Goal: Task Accomplishment & Management: Complete application form

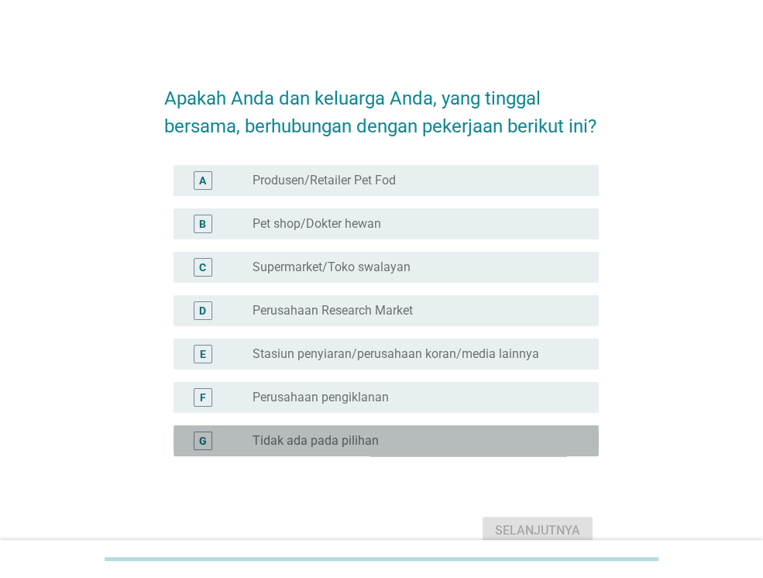
click at [333, 449] on label "Tidak ada pada pilihan" at bounding box center [316, 440] width 126 height 15
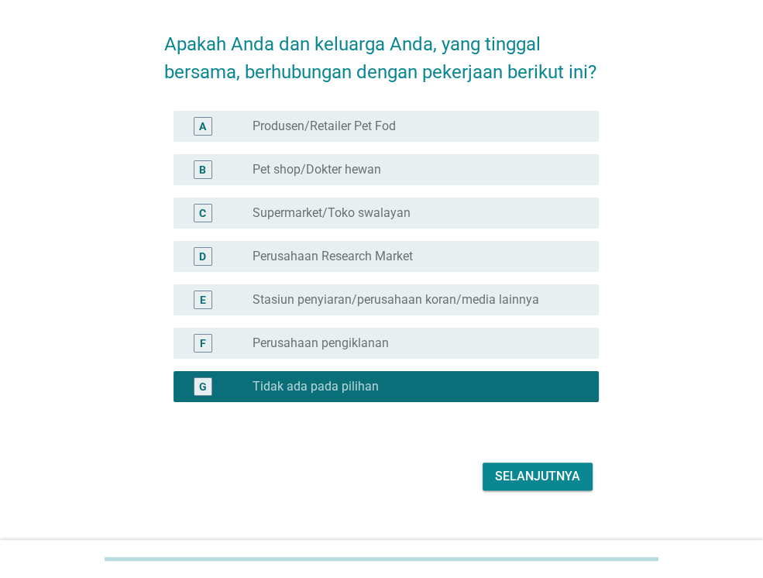
scroll to position [62, 0]
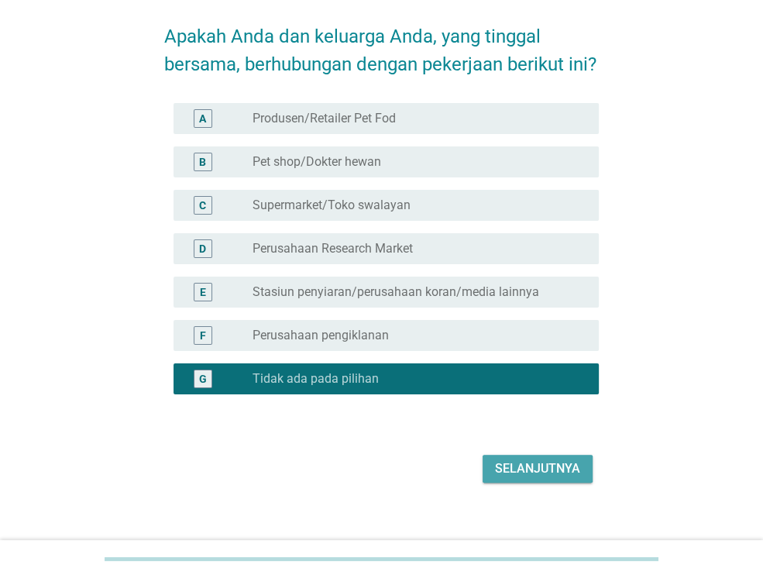
click at [536, 478] on div "Selanjutnya" at bounding box center [537, 468] width 85 height 19
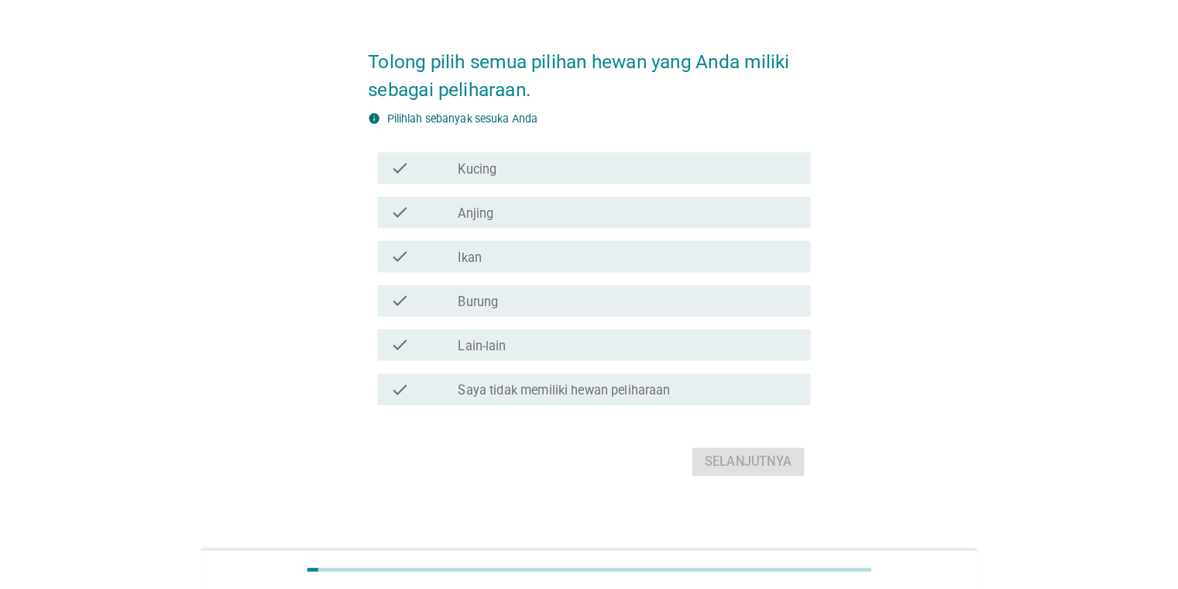
scroll to position [0, 0]
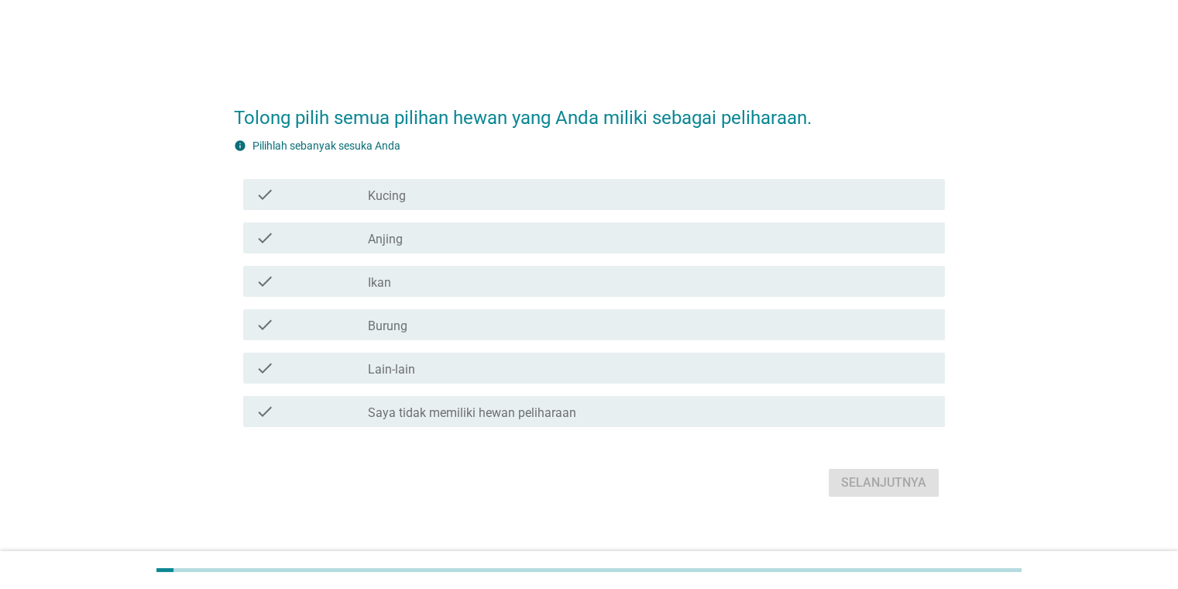
click at [387, 197] on label "Kucing" at bounding box center [387, 195] width 38 height 15
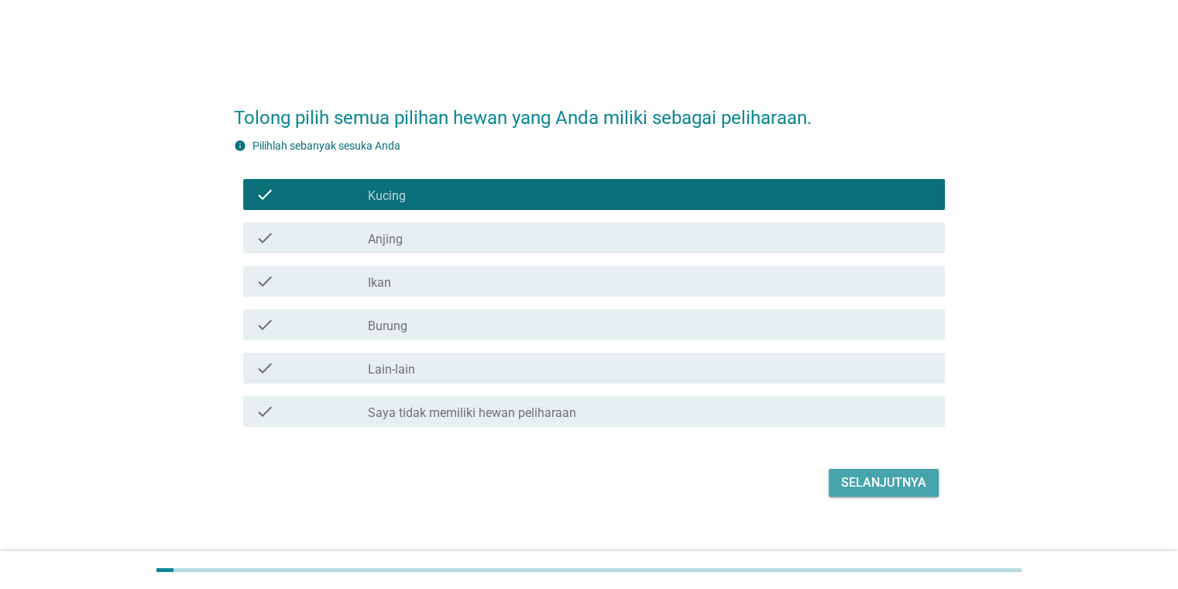
click at [762, 479] on div "Selanjutnya" at bounding box center [883, 482] width 85 height 19
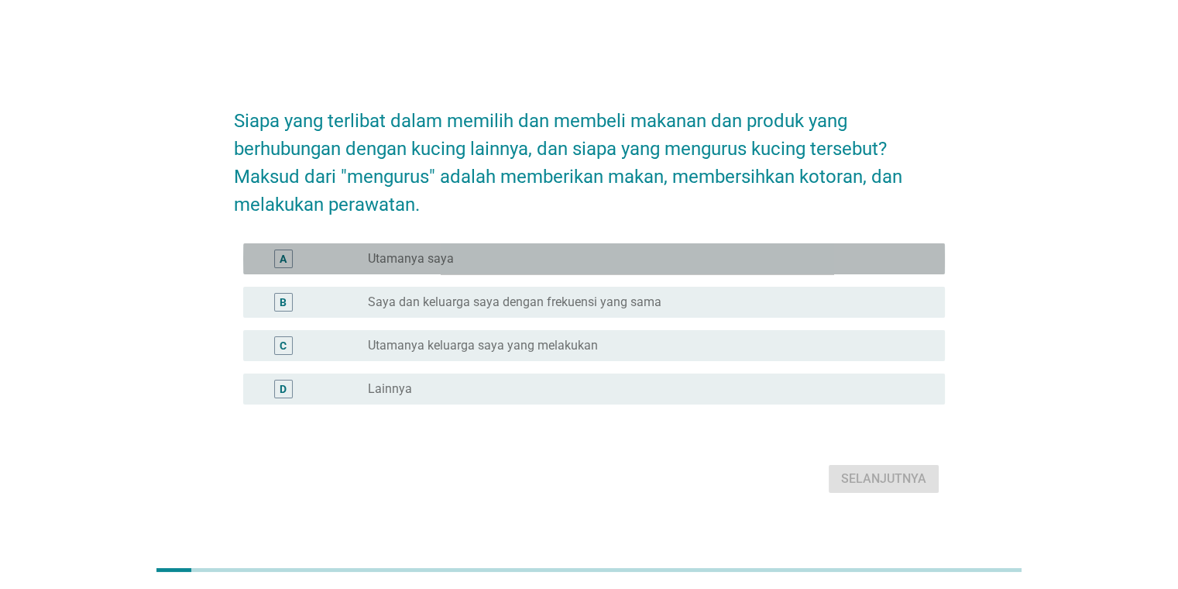
click at [466, 260] on div "radio_button_unchecked Utamanya saya" at bounding box center [644, 258] width 552 height 15
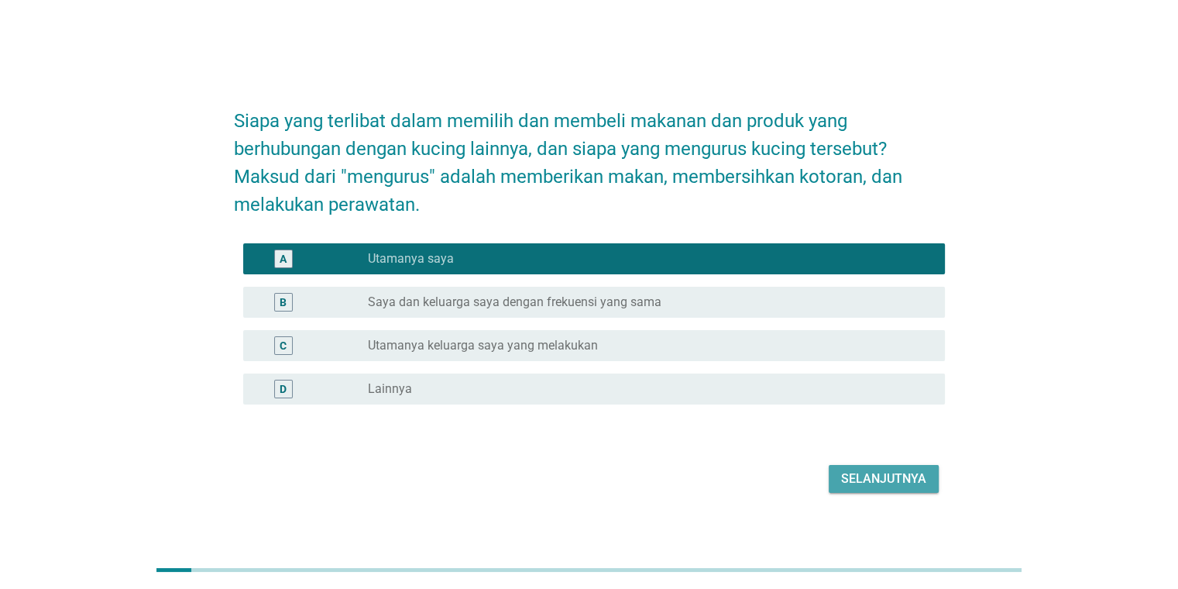
click at [762, 480] on div "Selanjutnya" at bounding box center [883, 478] width 85 height 19
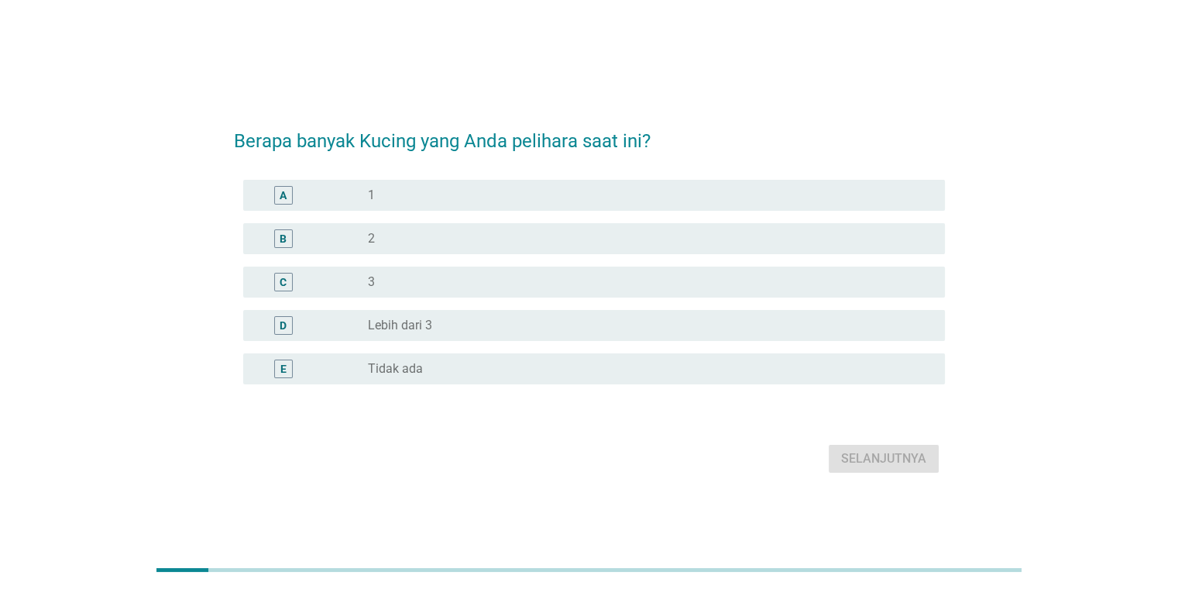
click at [447, 232] on div "radio_button_unchecked 2" at bounding box center [644, 238] width 552 height 15
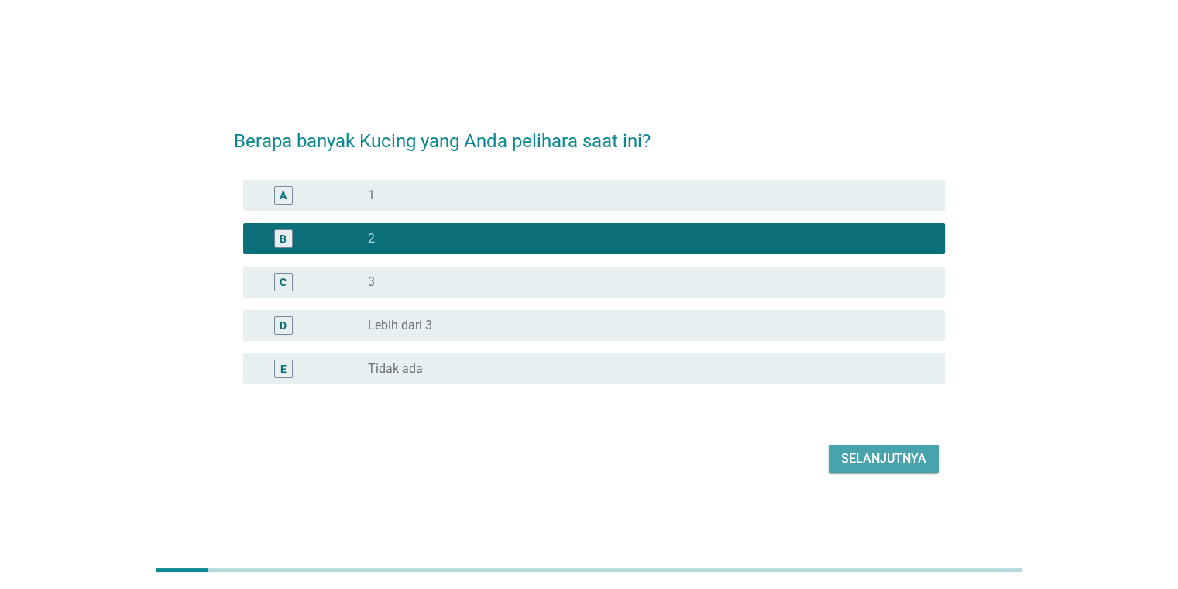
click at [762, 452] on div "Selanjutnya" at bounding box center [883, 458] width 85 height 19
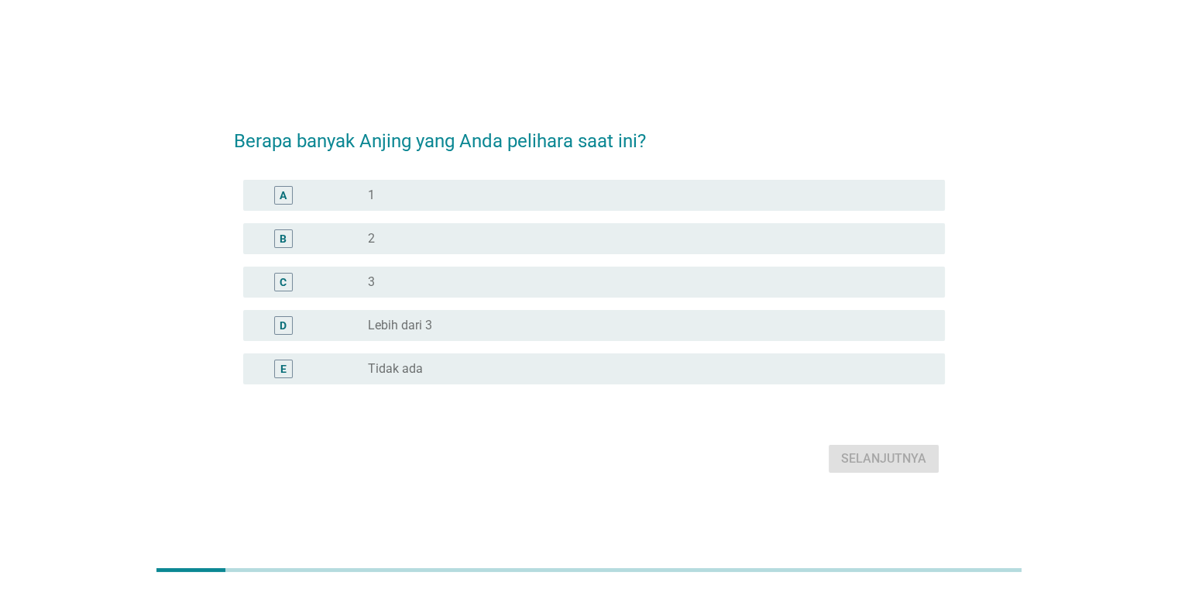
click at [440, 370] on div "radio_button_unchecked Tidak ada" at bounding box center [644, 368] width 552 height 15
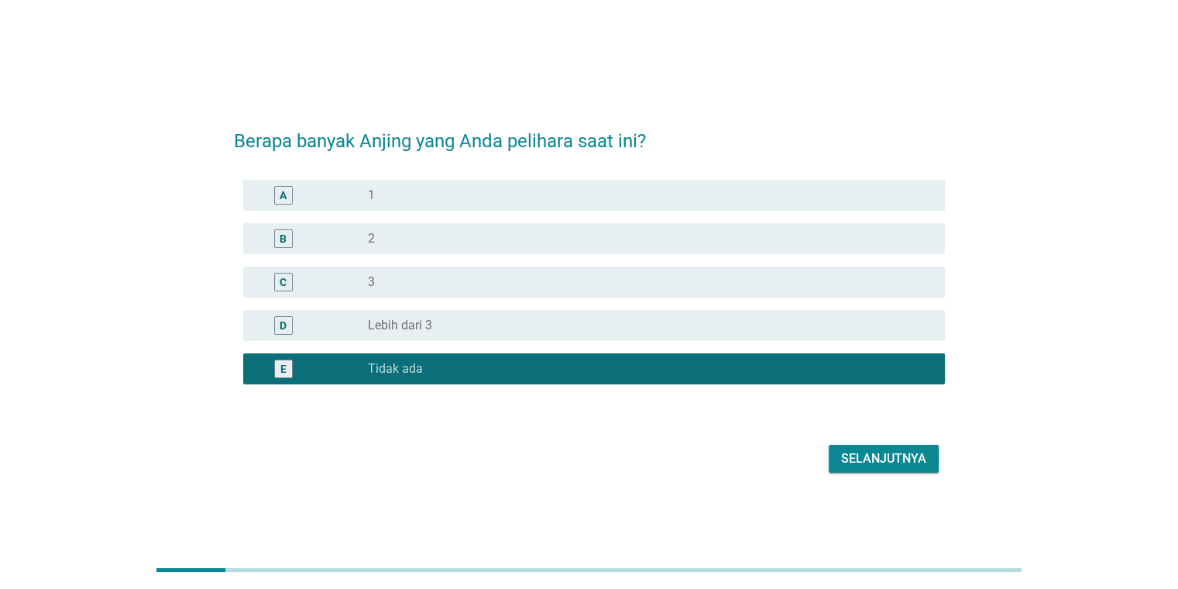
click at [762, 452] on div "Selanjutnya" at bounding box center [883, 458] width 85 height 19
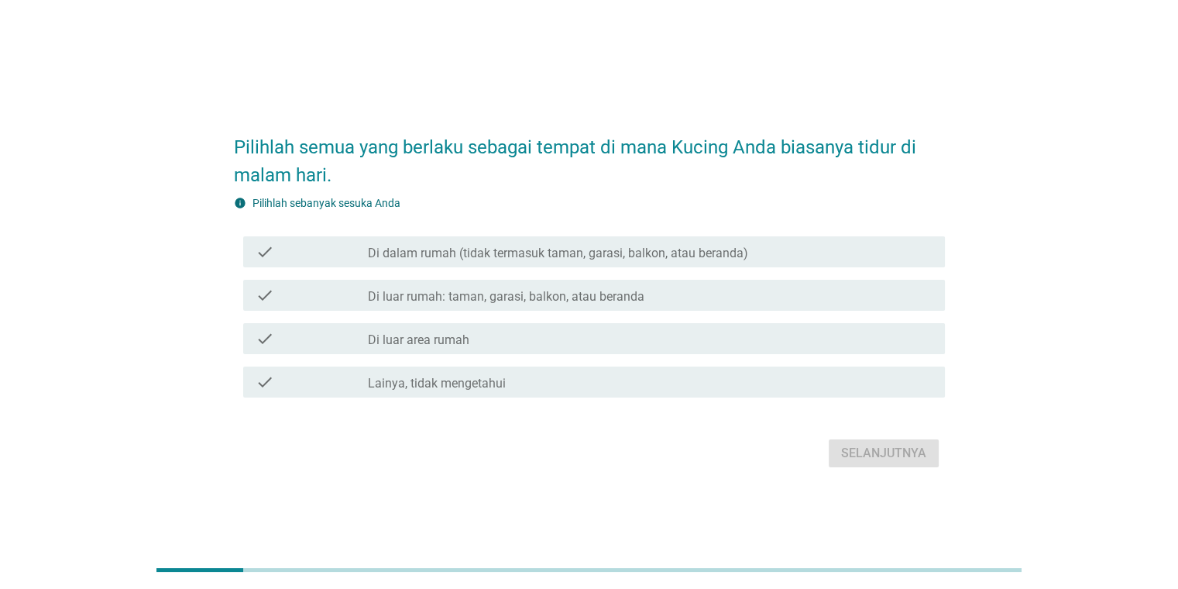
click at [462, 298] on label "Di luar rumah: taman, garasi, balkon, atau beranda" at bounding box center [506, 296] width 277 height 15
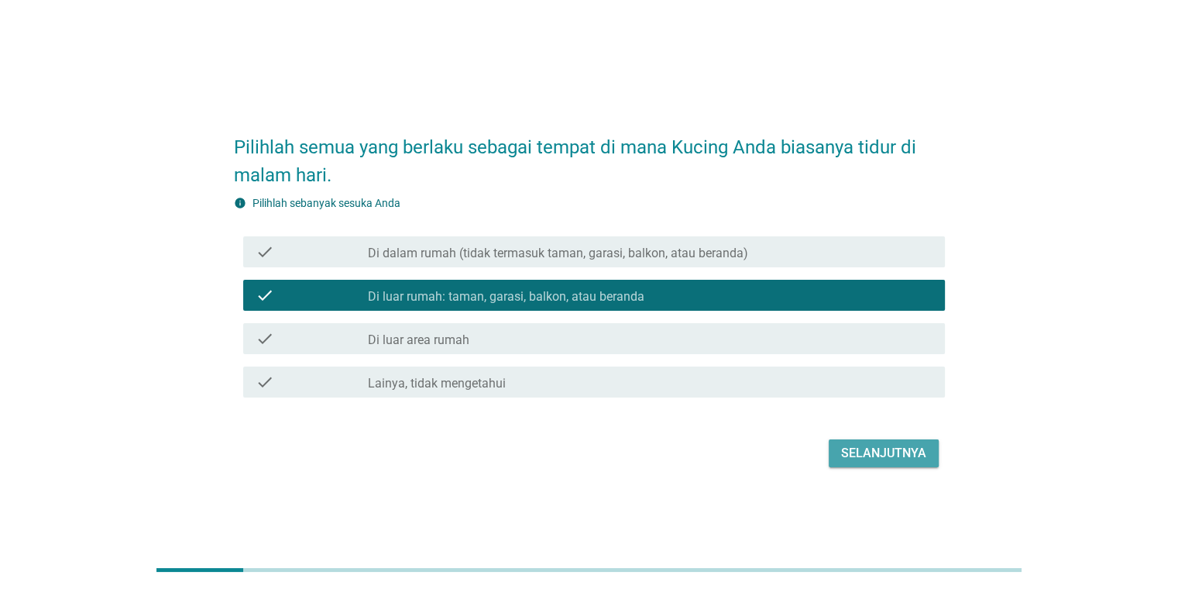
click at [762, 449] on div "Selanjutnya" at bounding box center [883, 453] width 85 height 19
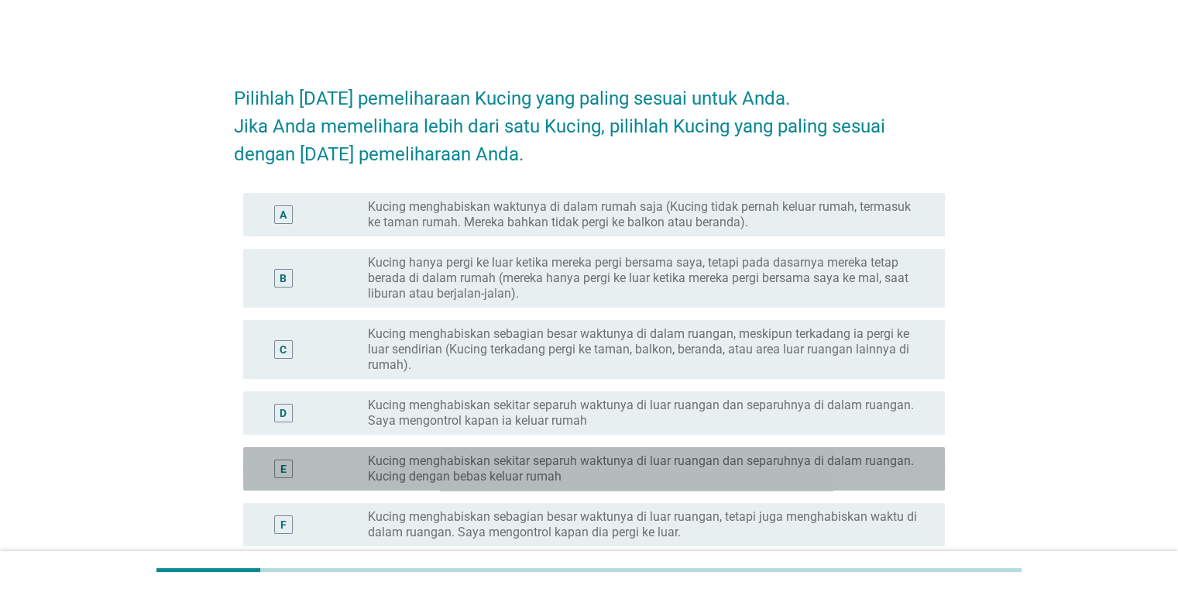
click at [586, 468] on label "Kucing menghabiskan sekitar separuh waktunya di luar ruangan dan separuhnya di …" at bounding box center [644, 468] width 552 height 31
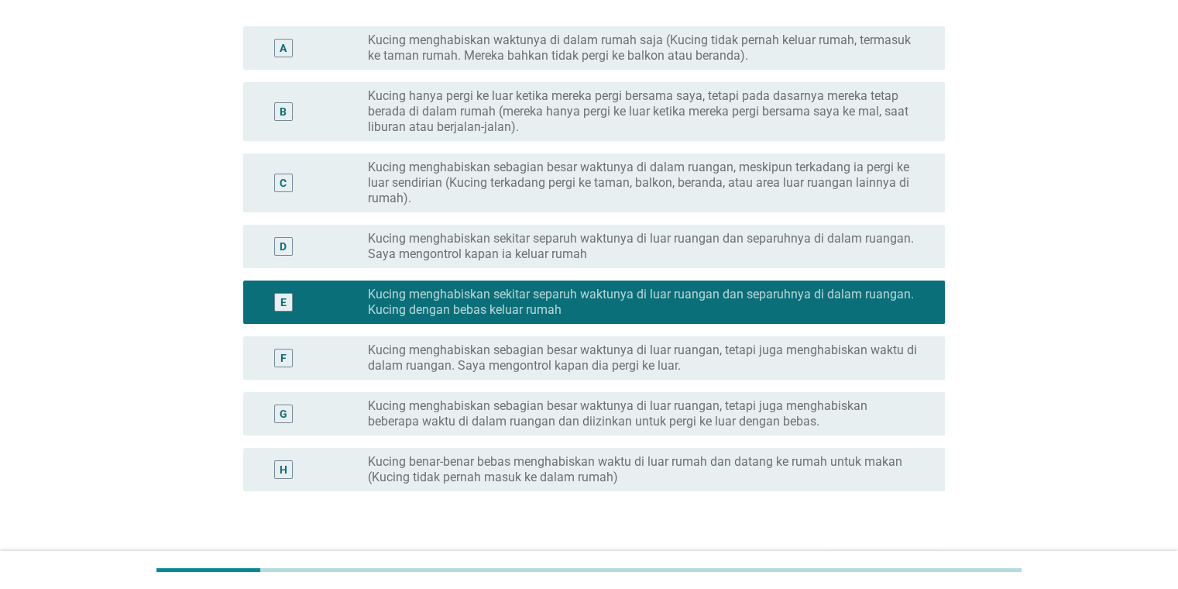
scroll to position [169, 0]
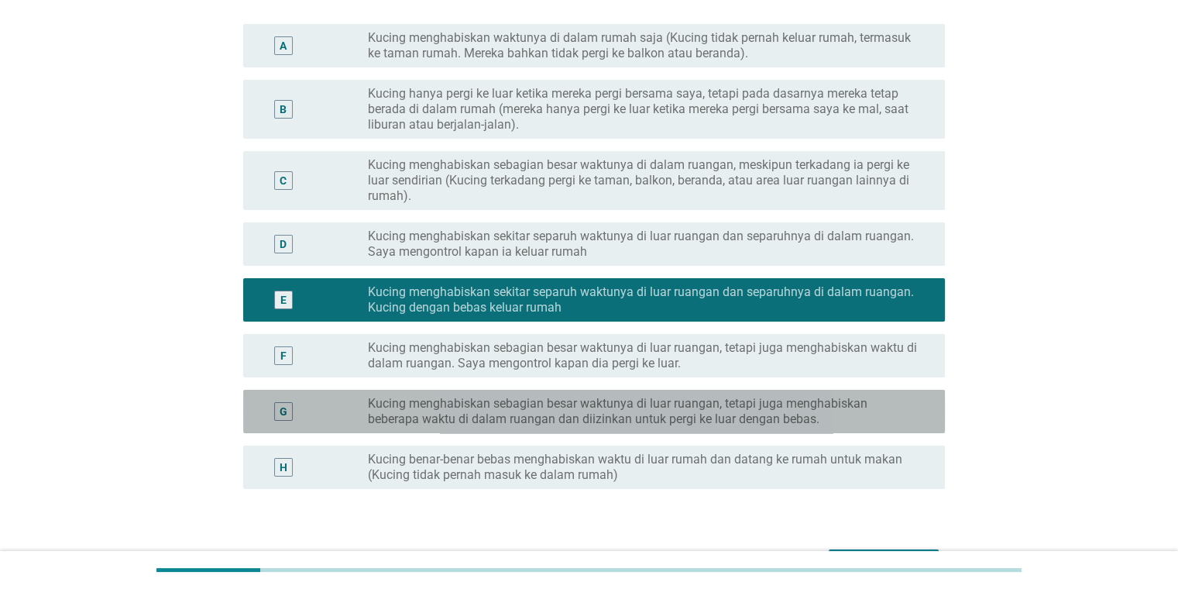
click at [603, 407] on label "Kucing menghabiskan sebagian besar waktunya di luar ruangan, tetapi juga mengha…" at bounding box center [644, 411] width 552 height 31
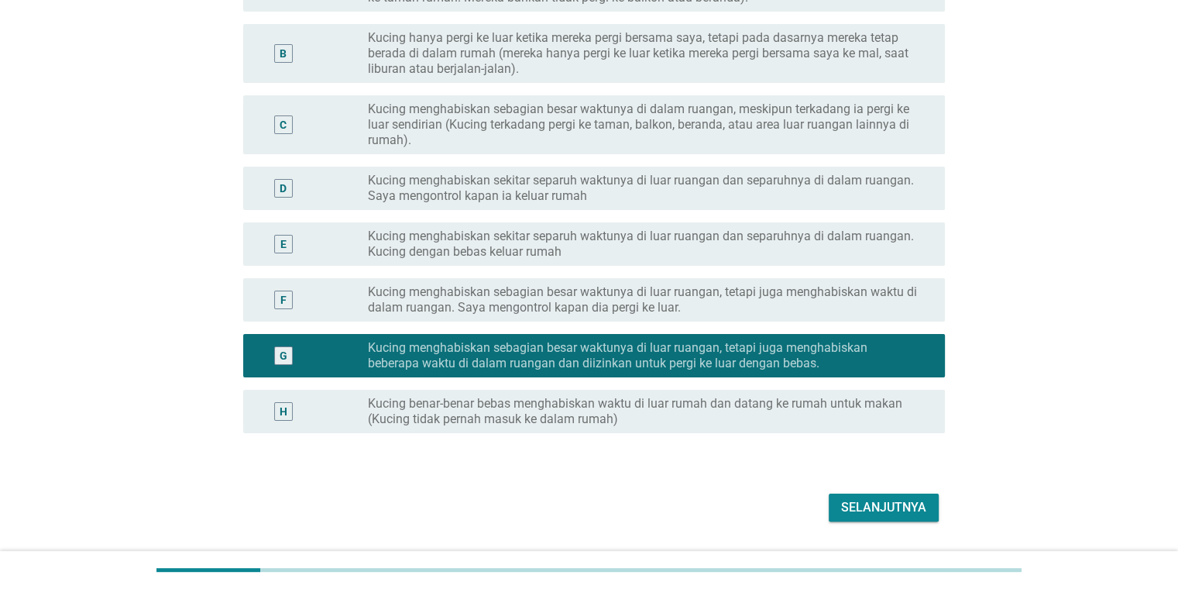
scroll to position [230, 0]
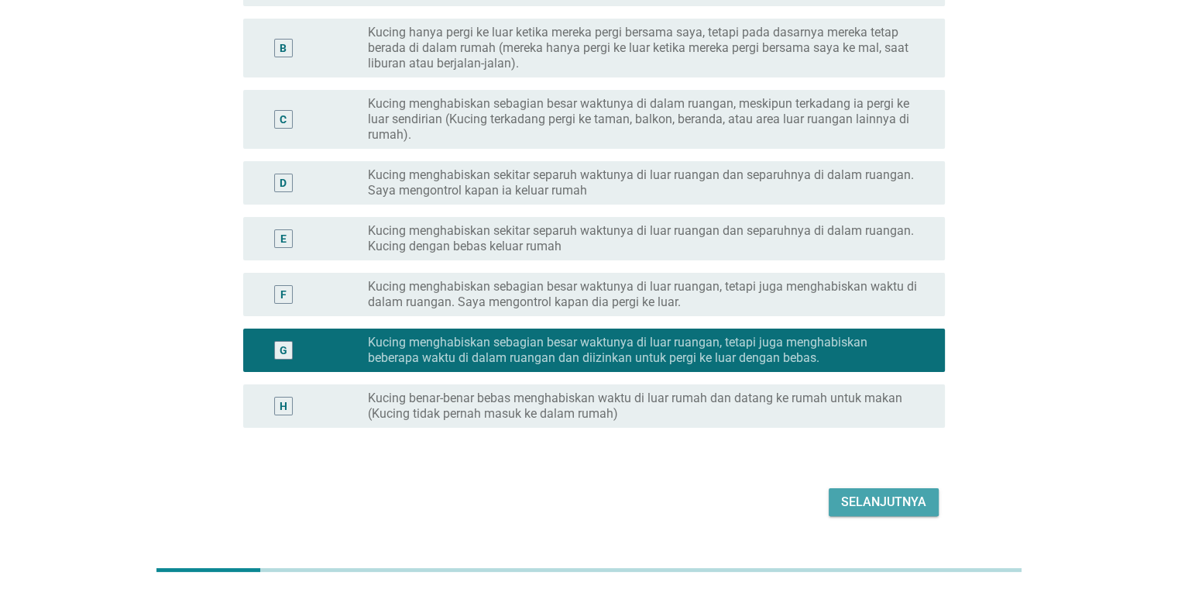
click at [762, 499] on div "Selanjutnya" at bounding box center [883, 502] width 85 height 19
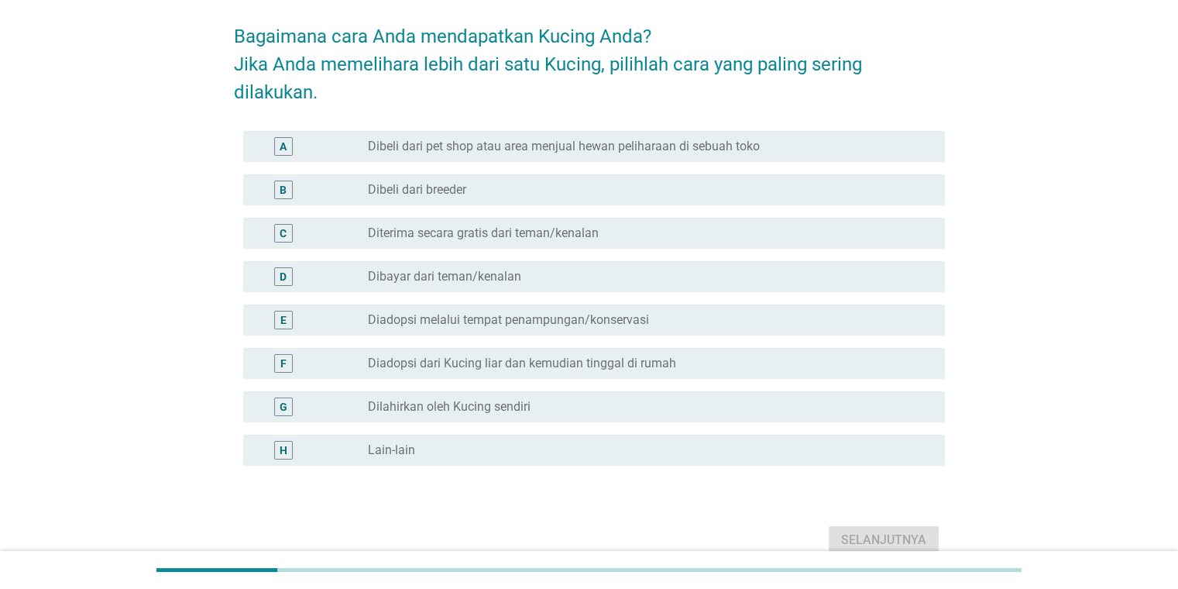
scroll to position [74, 0]
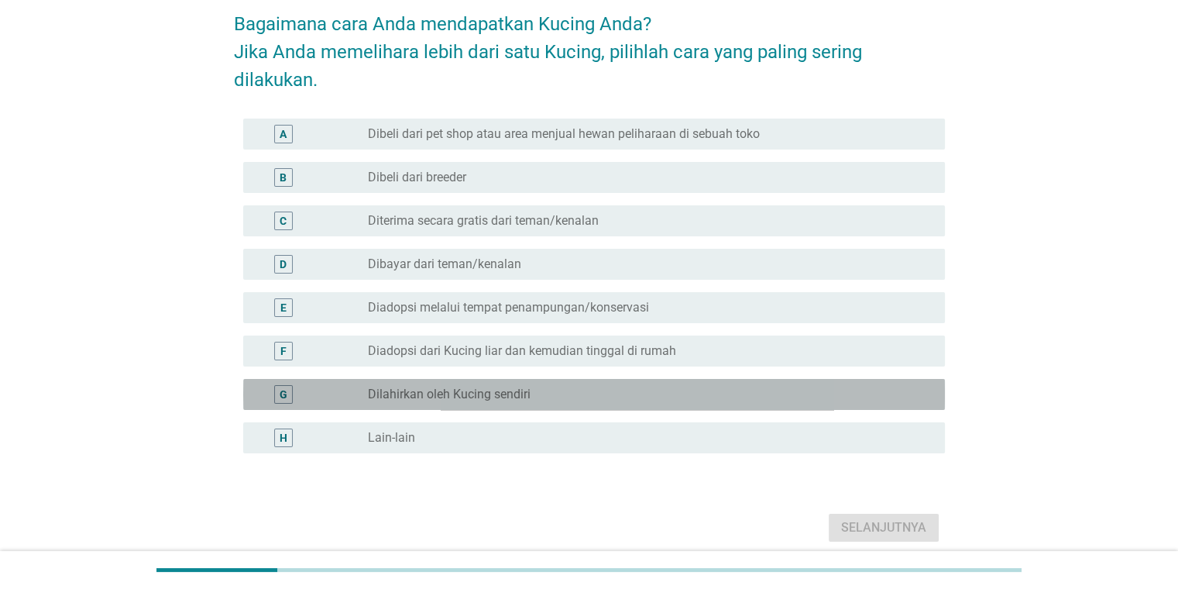
click at [492, 397] on label "Dilahirkan oleh Kucing sendiri" at bounding box center [449, 394] width 163 height 15
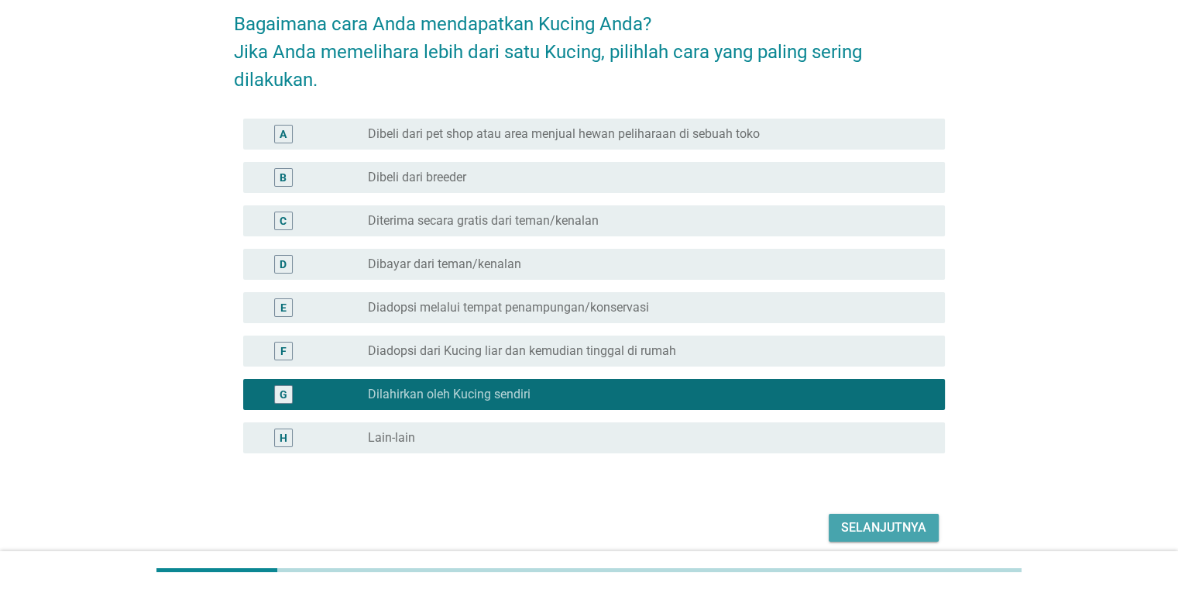
click at [762, 525] on div "Selanjutnya" at bounding box center [883, 527] width 85 height 19
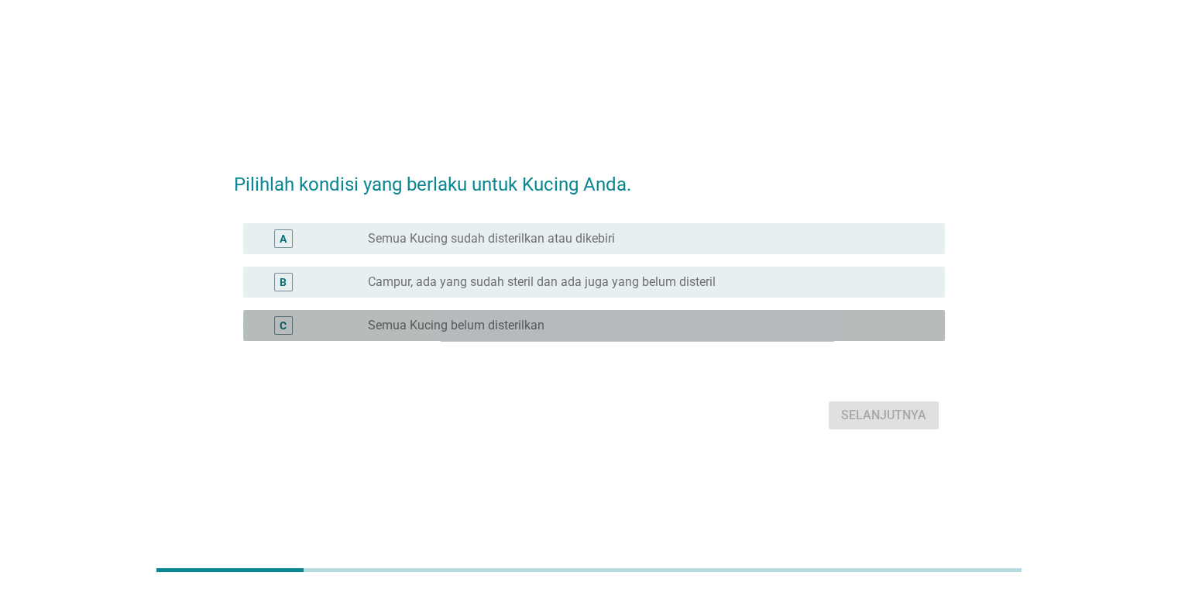
click at [457, 325] on label "Semua Kucing belum disterilkan" at bounding box center [456, 325] width 177 height 15
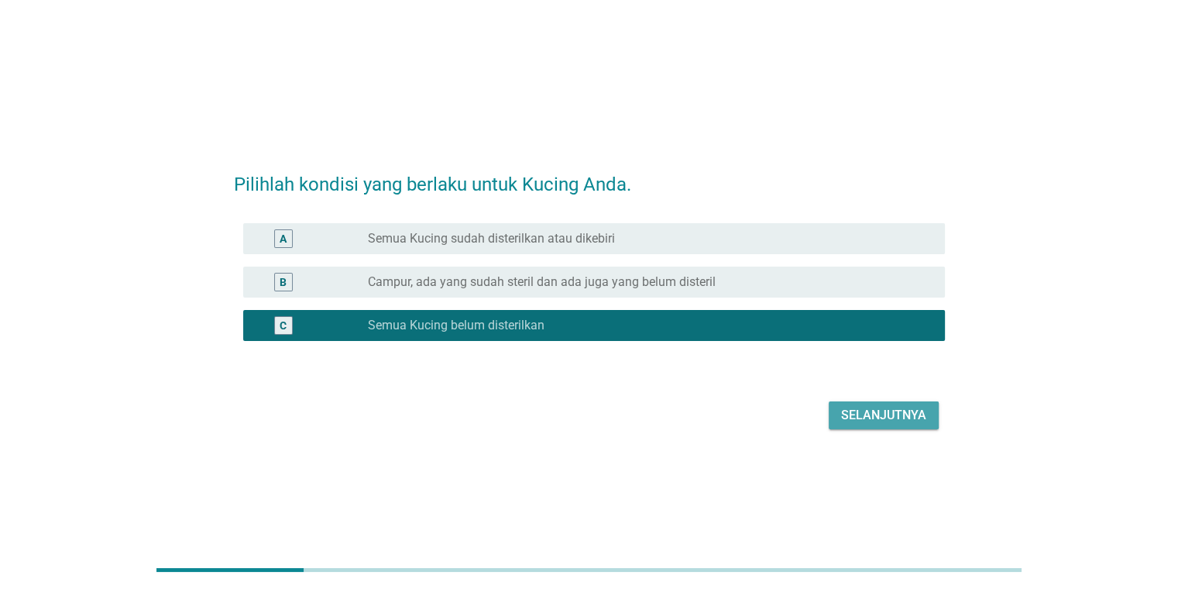
click at [762, 415] on div "Selanjutnya" at bounding box center [883, 415] width 85 height 19
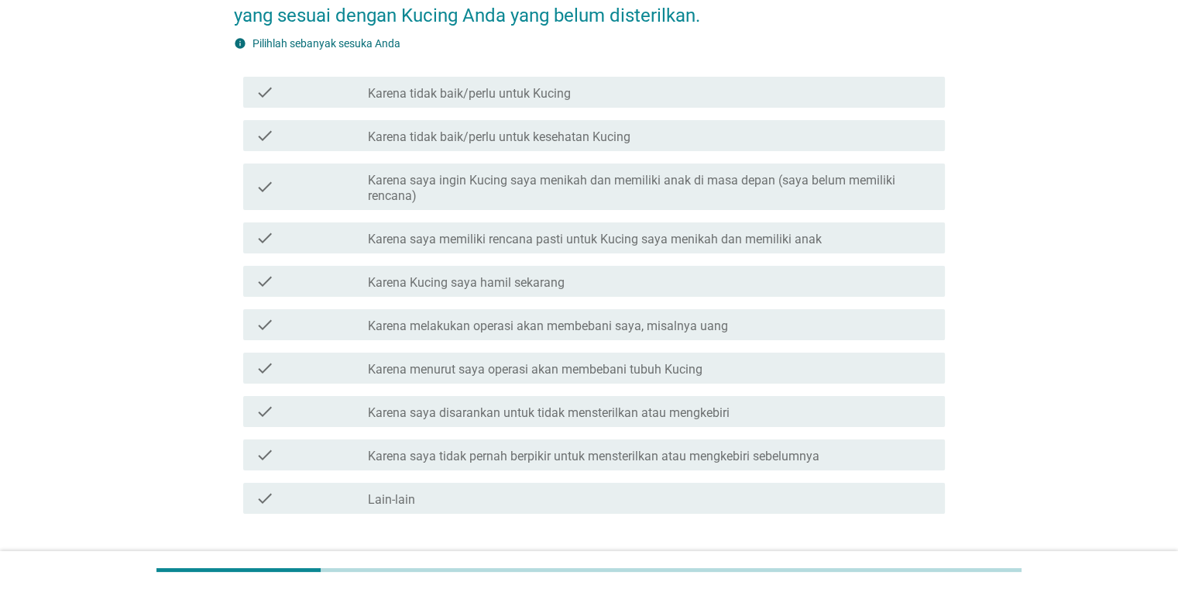
scroll to position [170, 0]
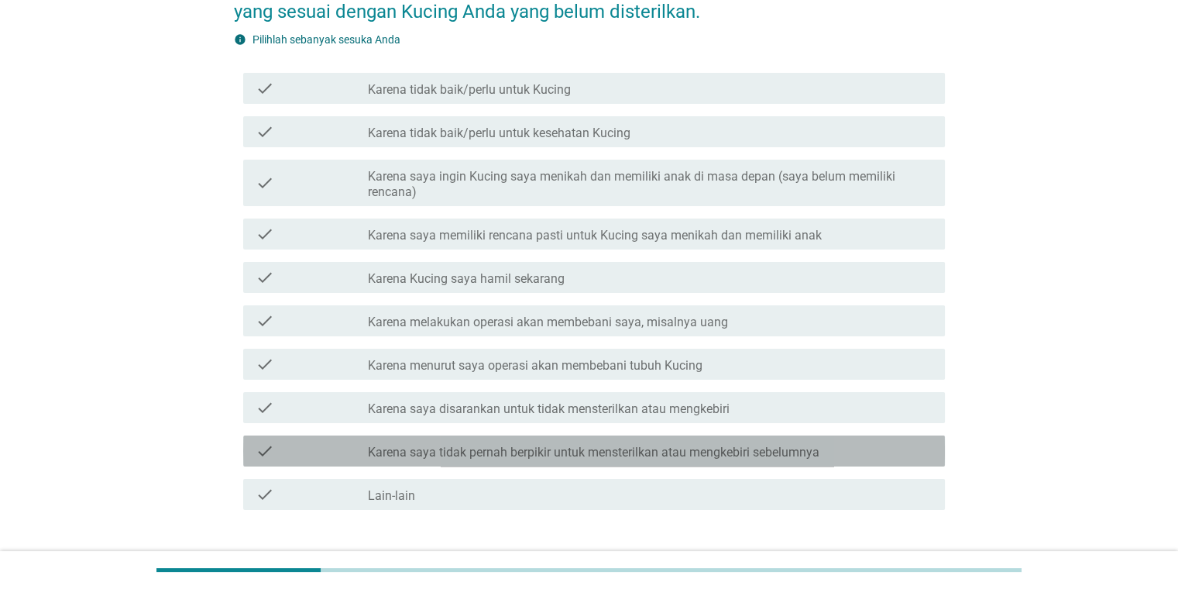
click at [477, 452] on label "Karena saya tidak pernah berpikir untuk mensterilkan atau mengkebiri sebelumnya" at bounding box center [594, 452] width 452 height 15
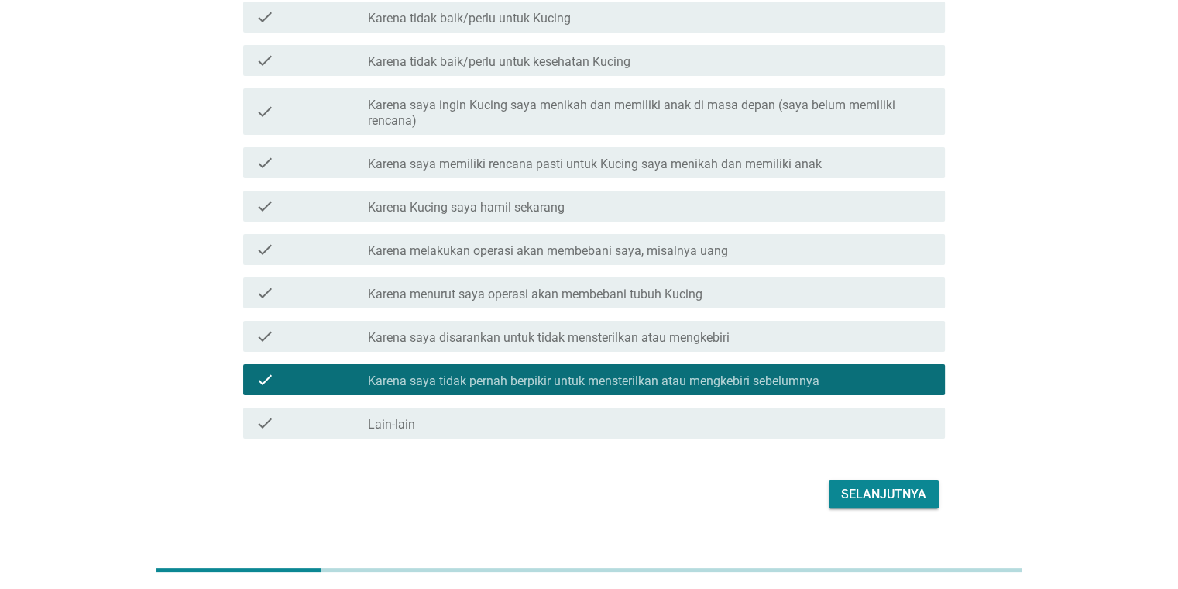
scroll to position [243, 0]
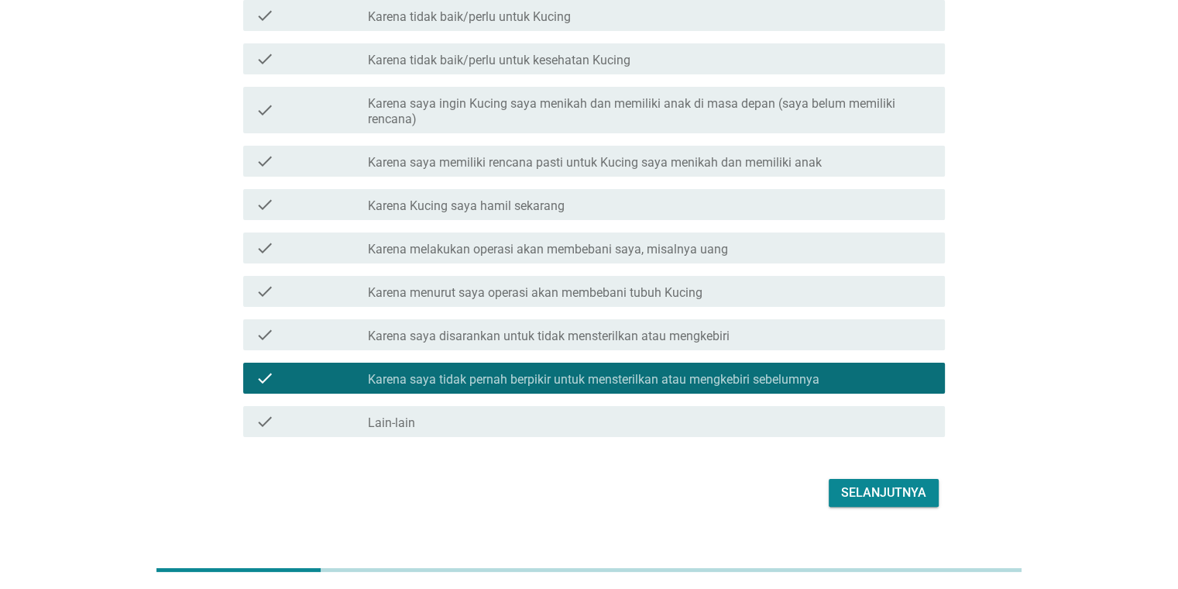
click at [762, 490] on div "Selanjutnya" at bounding box center [883, 492] width 85 height 19
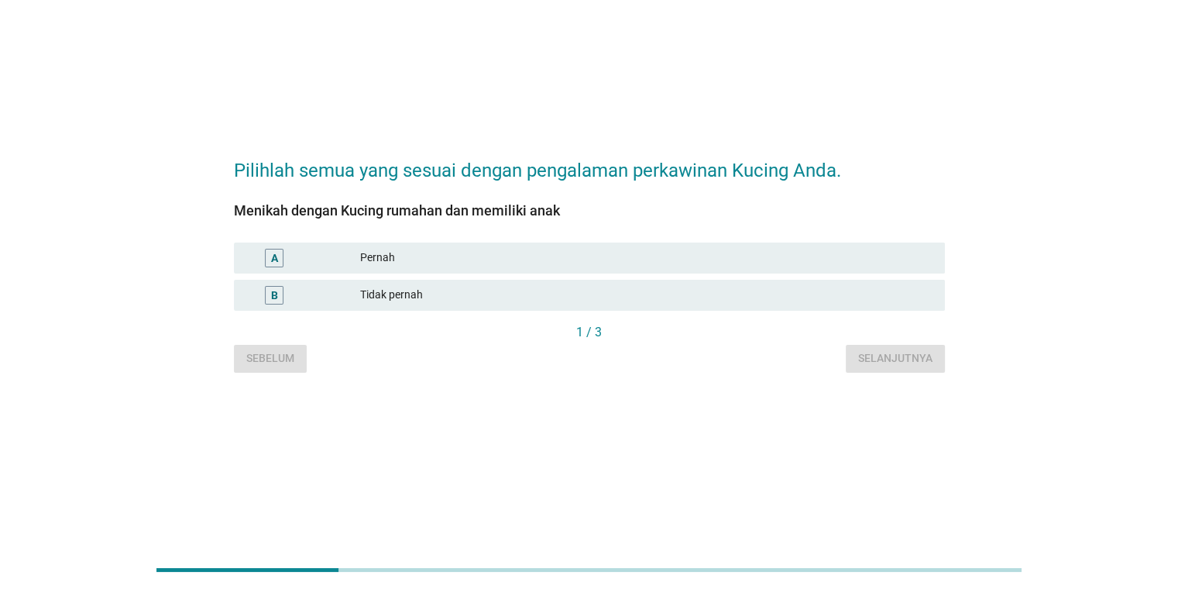
scroll to position [0, 0]
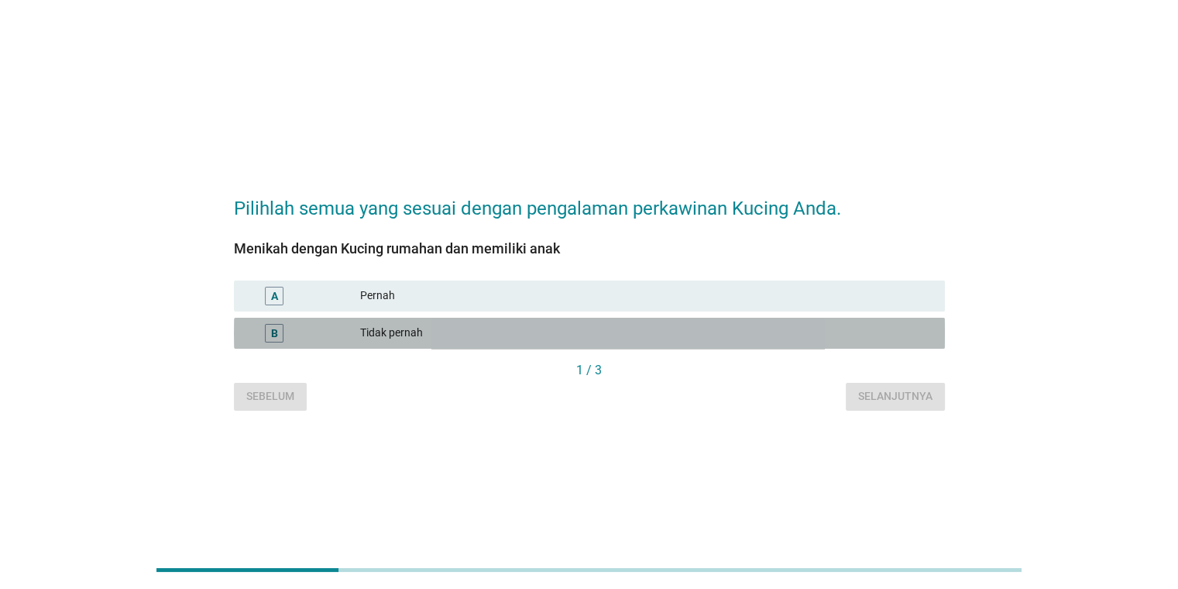
click at [426, 338] on div "Tidak pernah" at bounding box center [646, 333] width 572 height 19
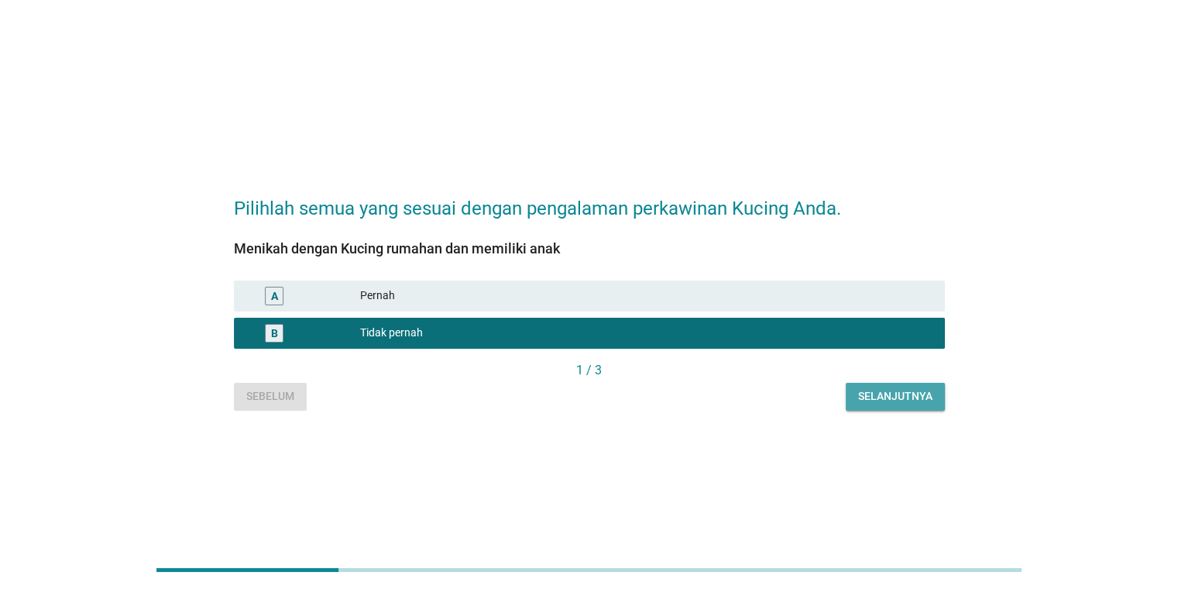
click at [762, 398] on div "Selanjutnya" at bounding box center [895, 396] width 74 height 16
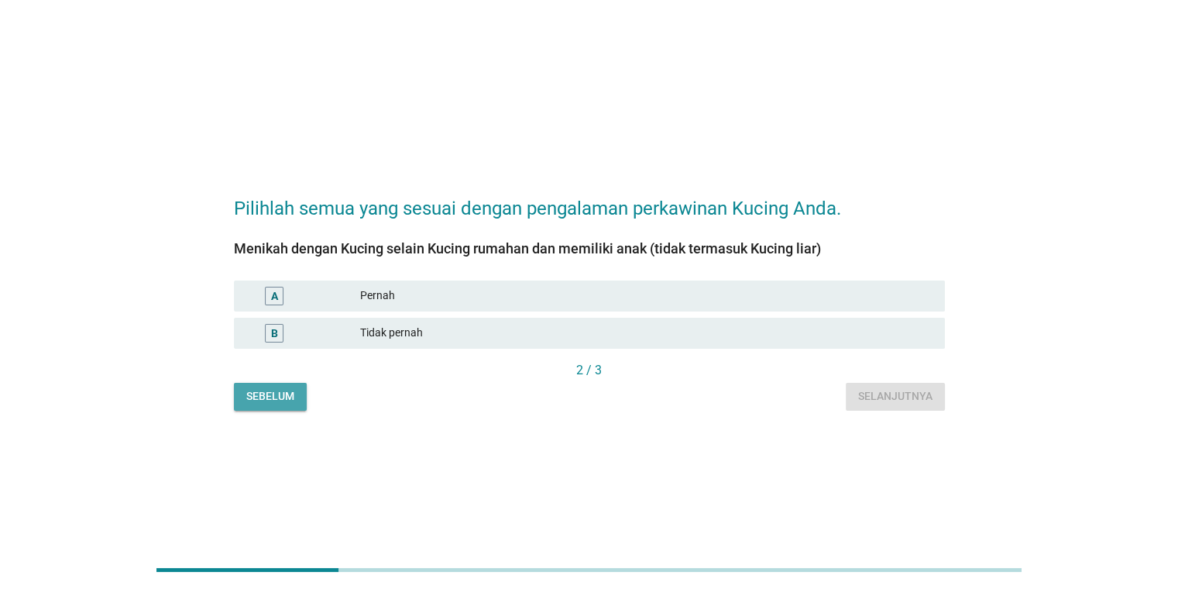
click at [276, 389] on div "Sebelum" at bounding box center [270, 396] width 48 height 16
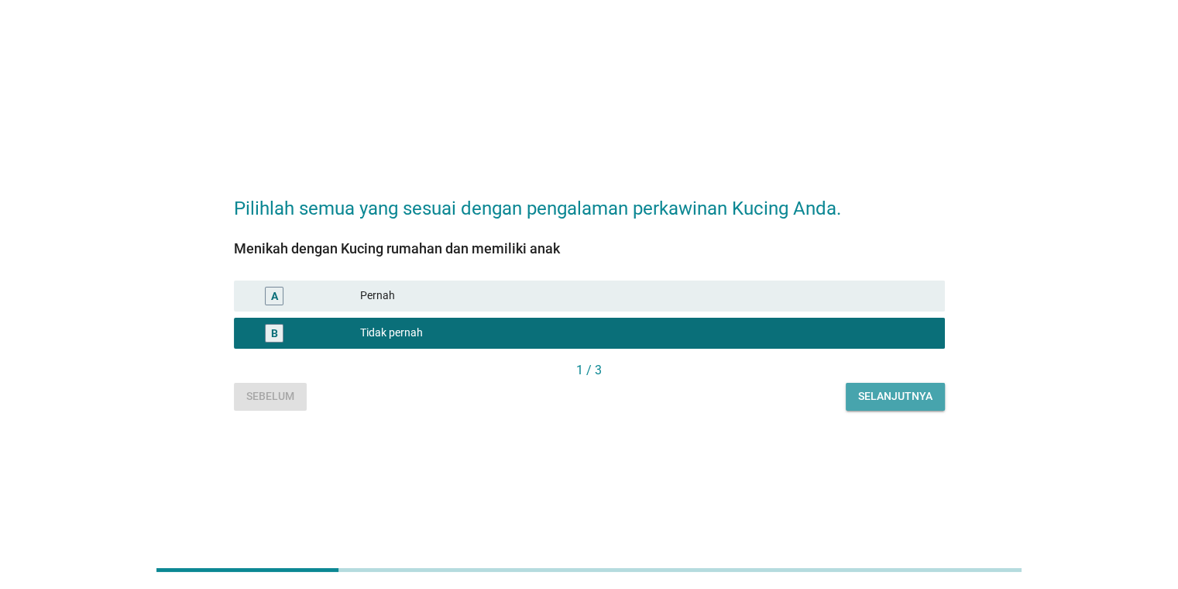
click at [762, 391] on div "Selanjutnya" at bounding box center [895, 396] width 74 height 16
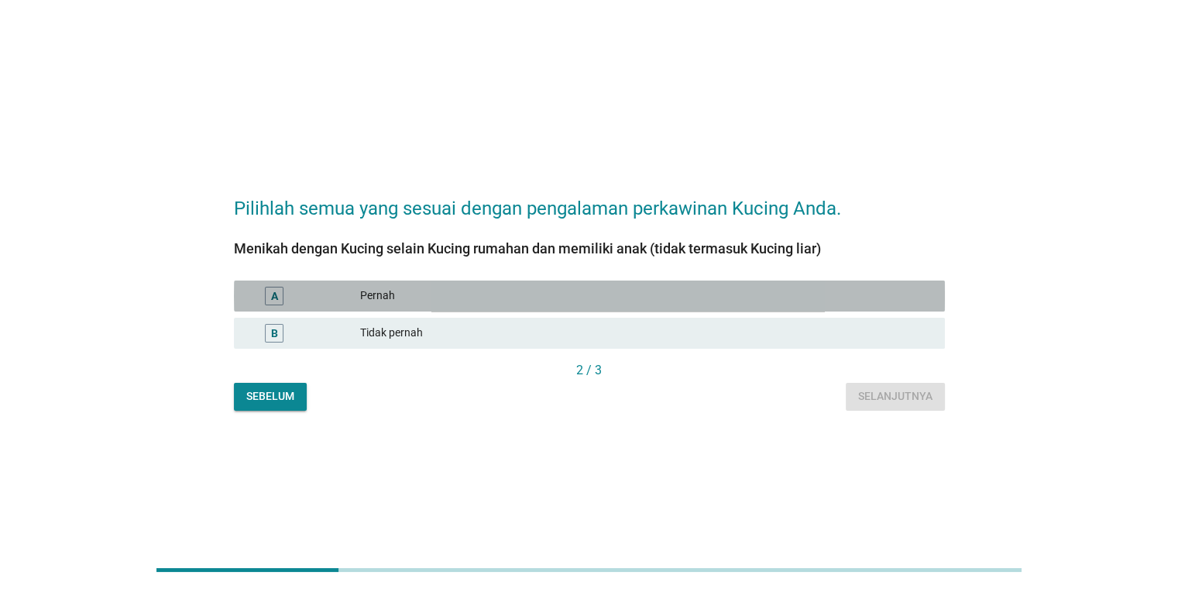
click at [418, 296] on div "Pernah" at bounding box center [646, 296] width 572 height 19
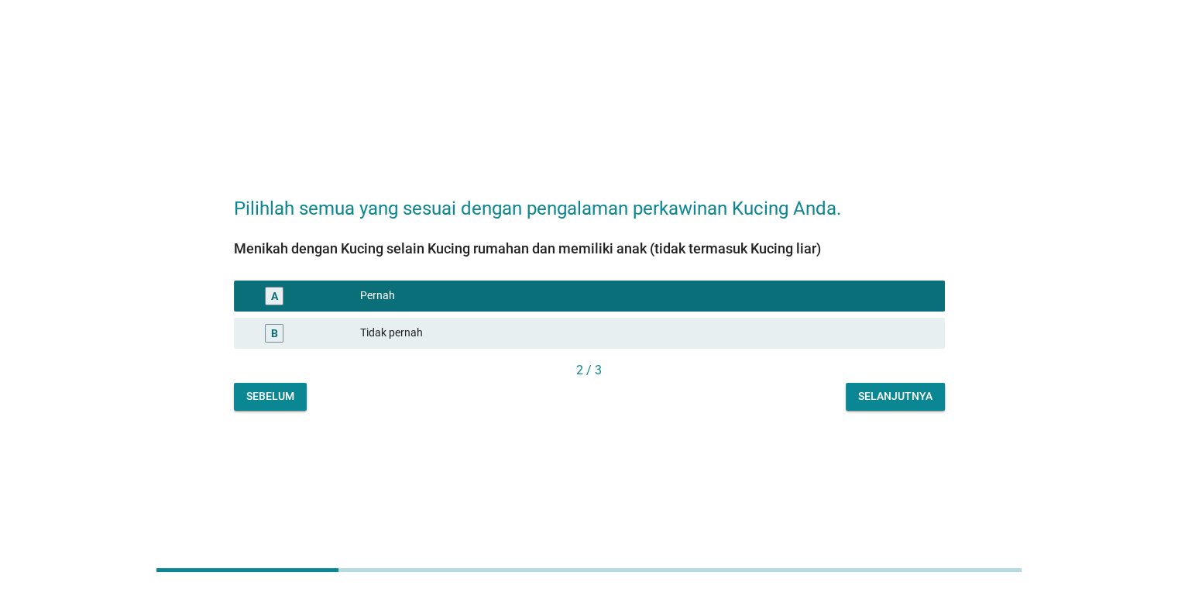
click at [762, 390] on div "Selanjutnya" at bounding box center [895, 396] width 74 height 16
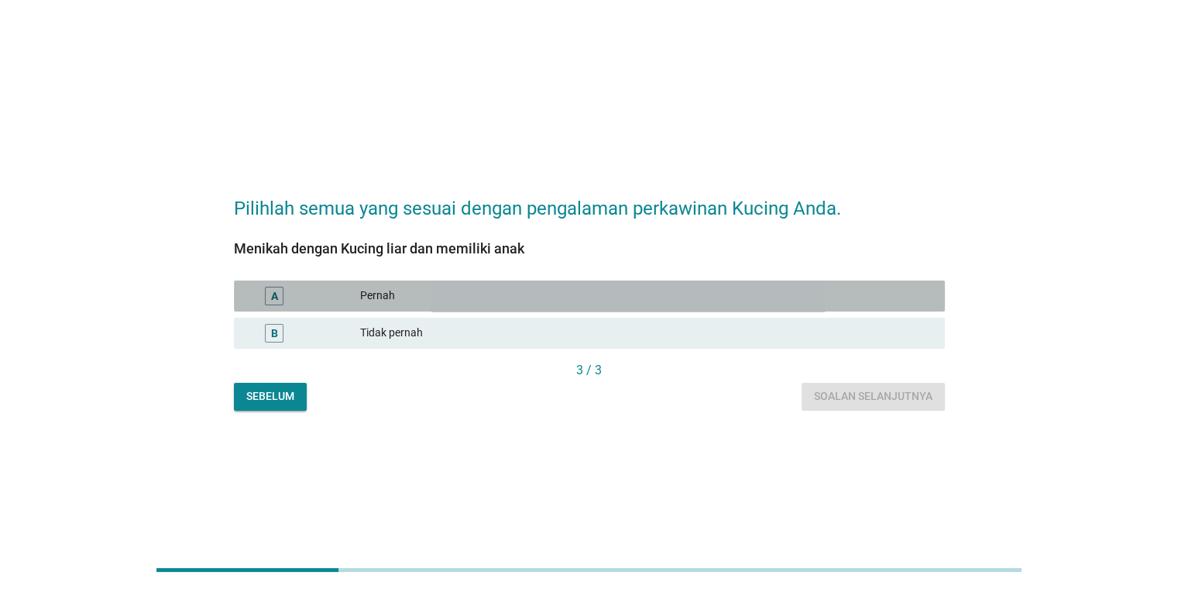
click at [372, 299] on div "Pernah" at bounding box center [646, 296] width 572 height 19
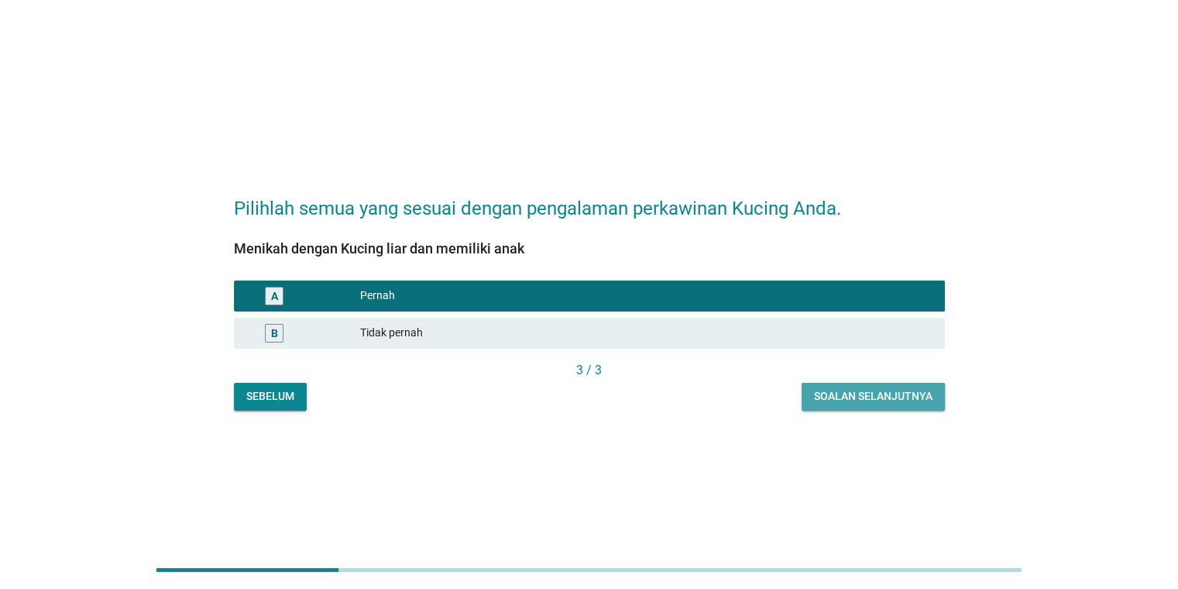
click at [762, 394] on div "Soalan selanjutnya" at bounding box center [873, 396] width 119 height 16
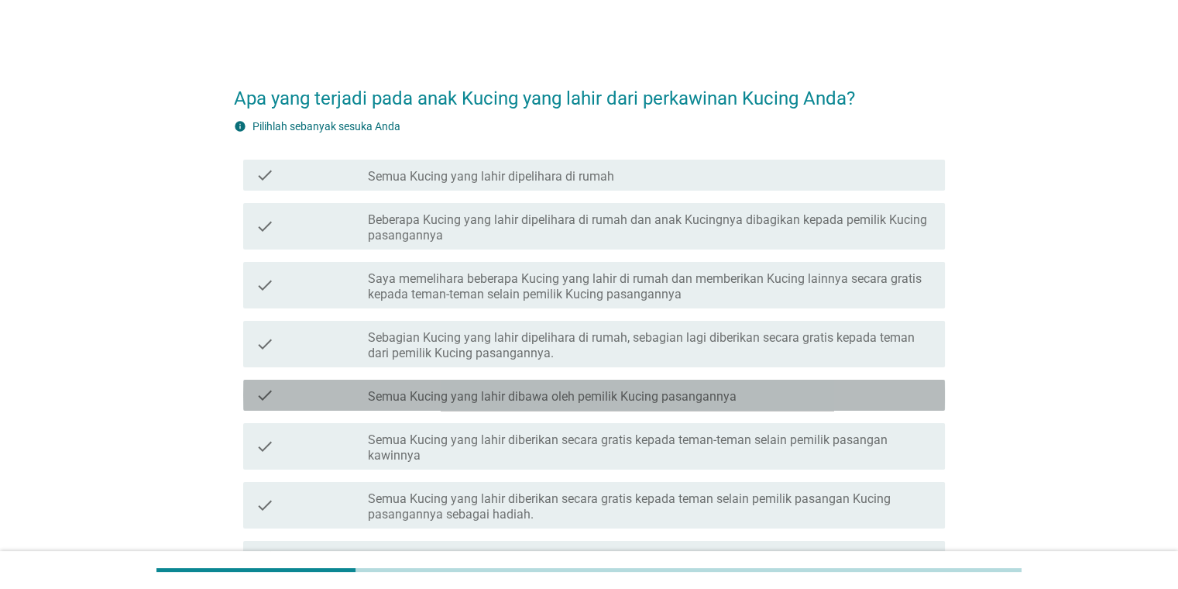
click at [593, 389] on label "Semua Kucing yang lahir dibawa oleh pemilik Kucing pasangannya" at bounding box center [552, 396] width 369 height 15
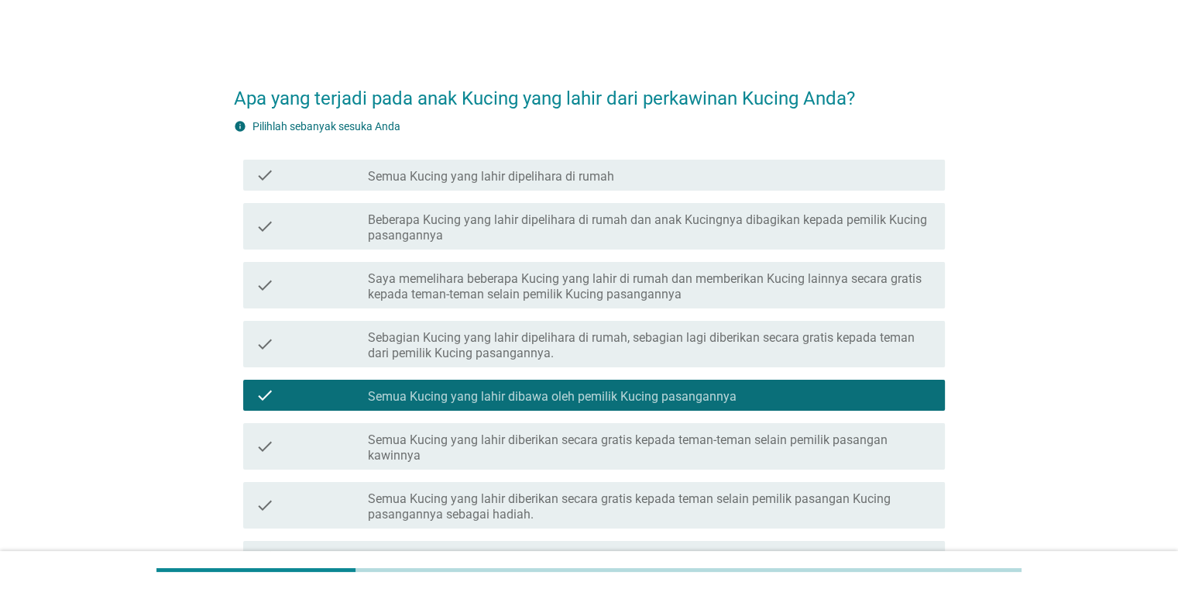
click at [623, 397] on label "Semua Kucing yang lahir dibawa oleh pemilik Kucing pasangannya" at bounding box center [552, 396] width 369 height 15
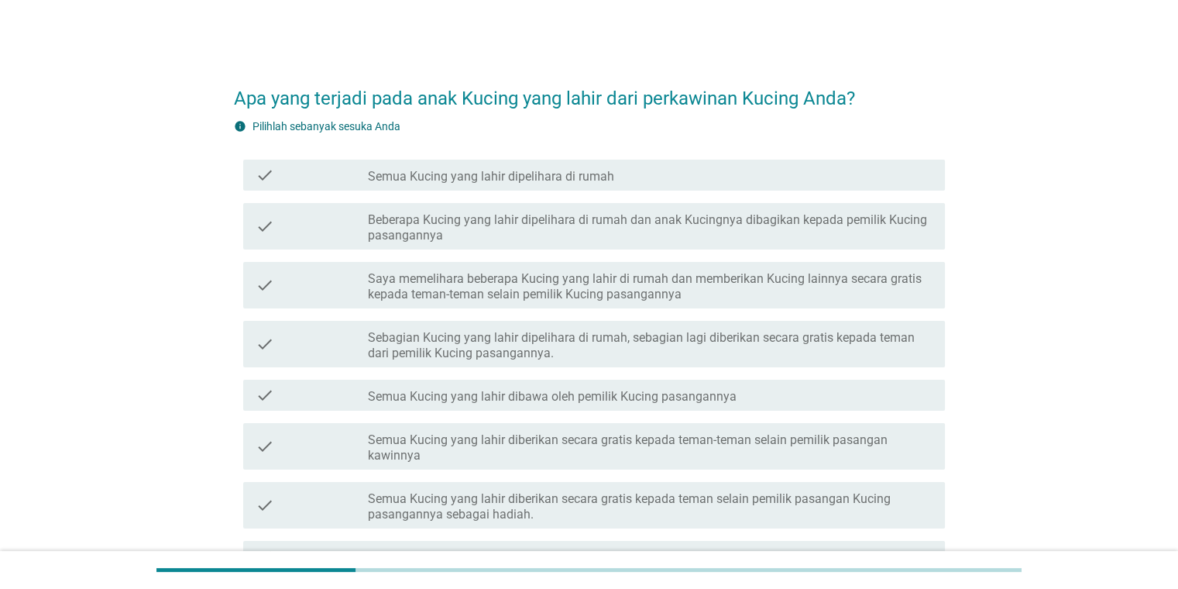
drag, startPoint x: 1177, startPoint y: 427, endPoint x: 1189, endPoint y: 451, distance: 27.0
click at [762, 468] on html "Apa yang terjadi pada anak Kucing yang lahir dari perkawinan Kucing Anda? info …" at bounding box center [589, 357] width 1178 height 714
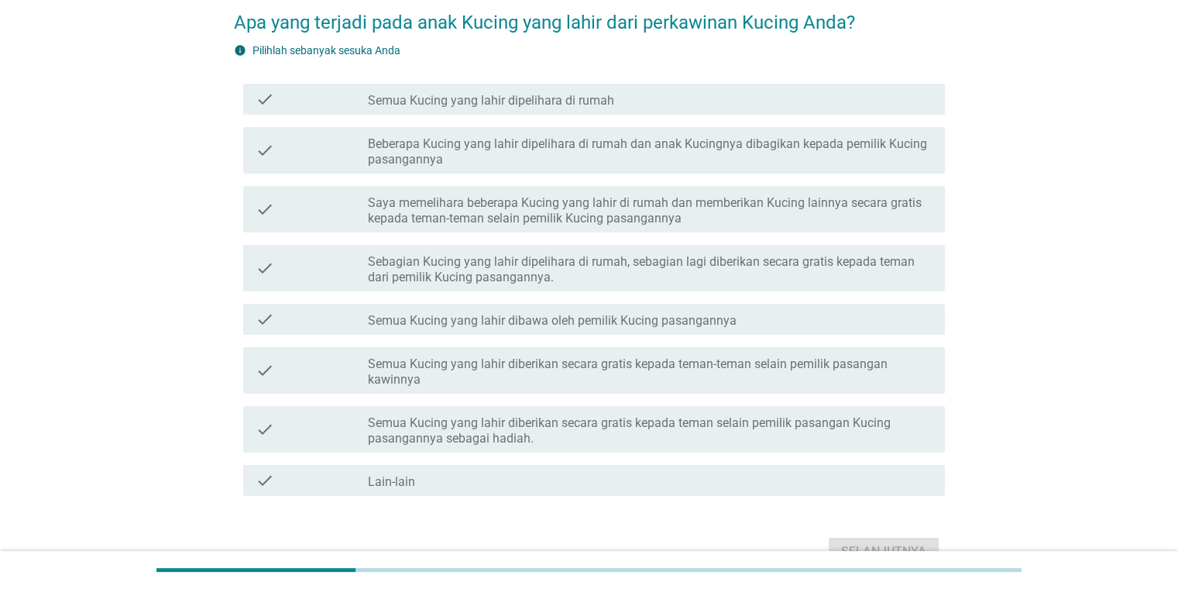
scroll to position [82, 0]
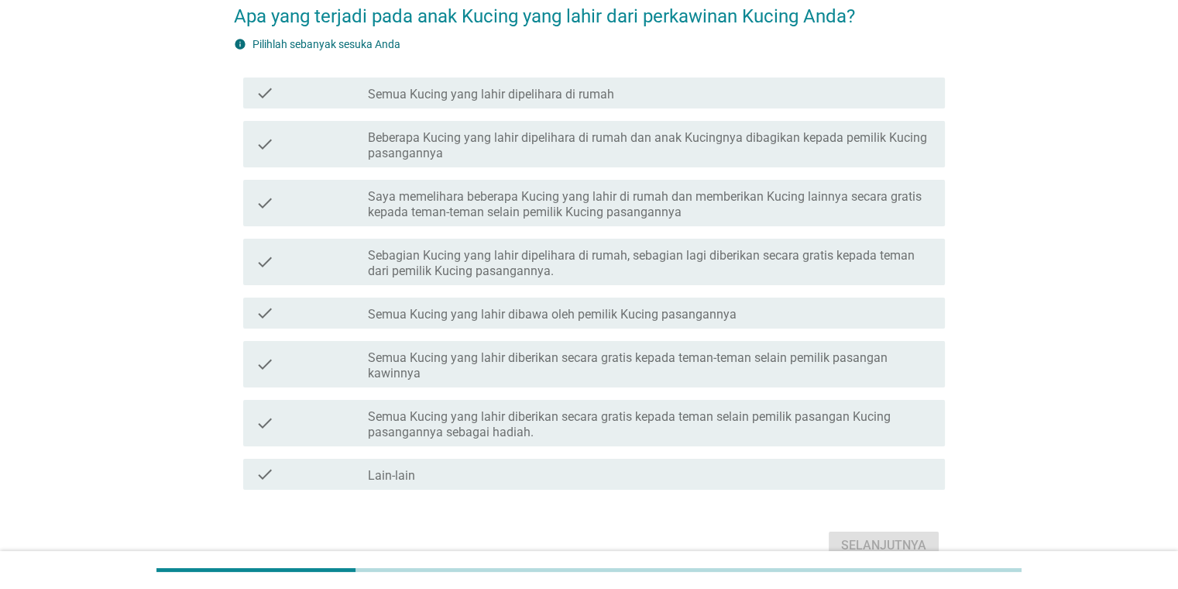
click at [514, 474] on div "check_box_outline_blank Lain-lain" at bounding box center [650, 474] width 564 height 19
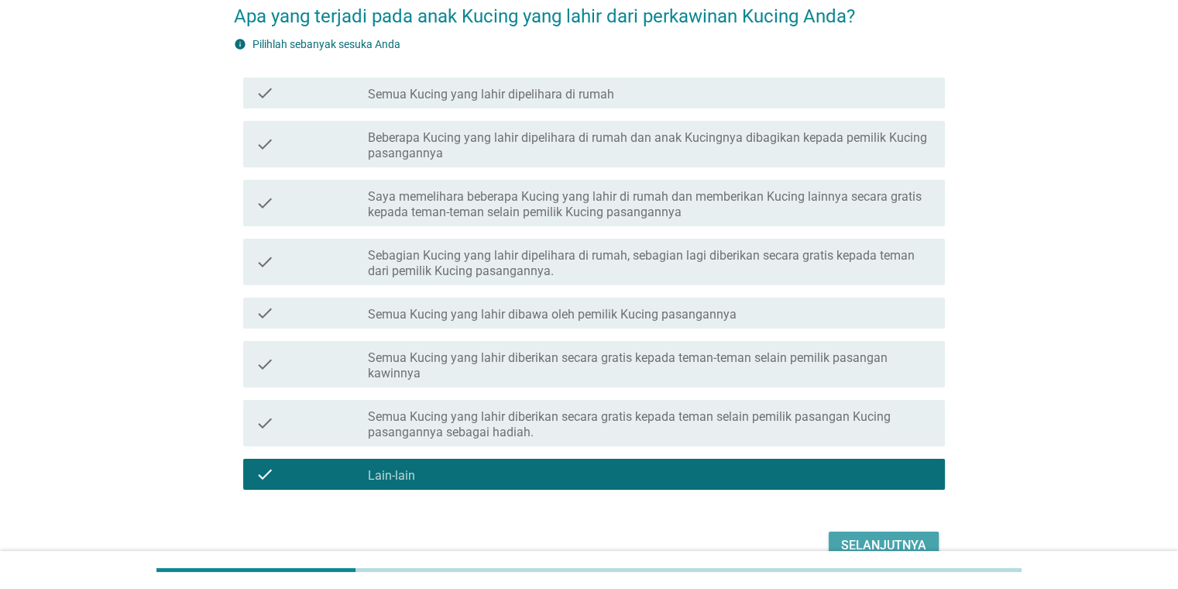
click at [762, 539] on div "Selanjutnya" at bounding box center [883, 545] width 85 height 19
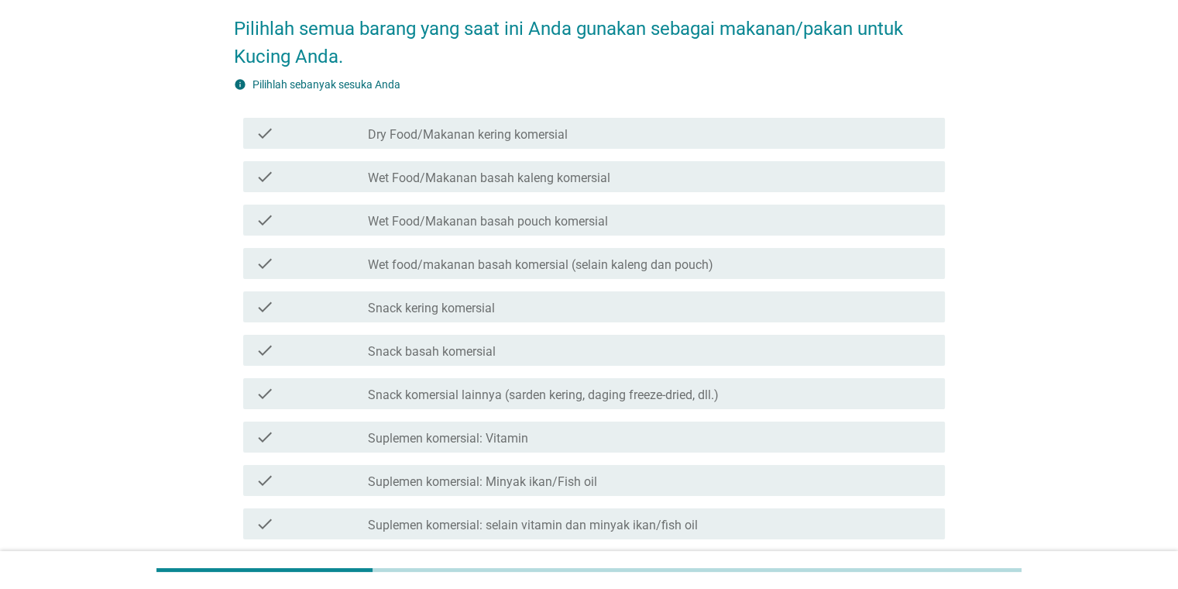
scroll to position [79, 0]
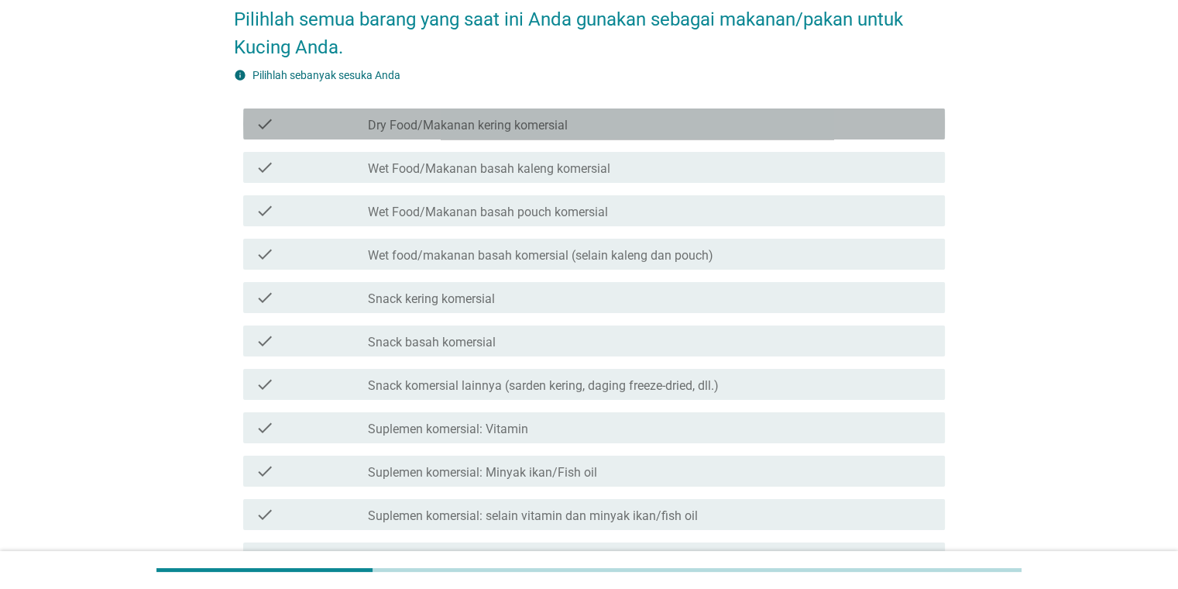
click at [490, 122] on label "Dry Food/Makanan kering komersial" at bounding box center [468, 125] width 200 height 15
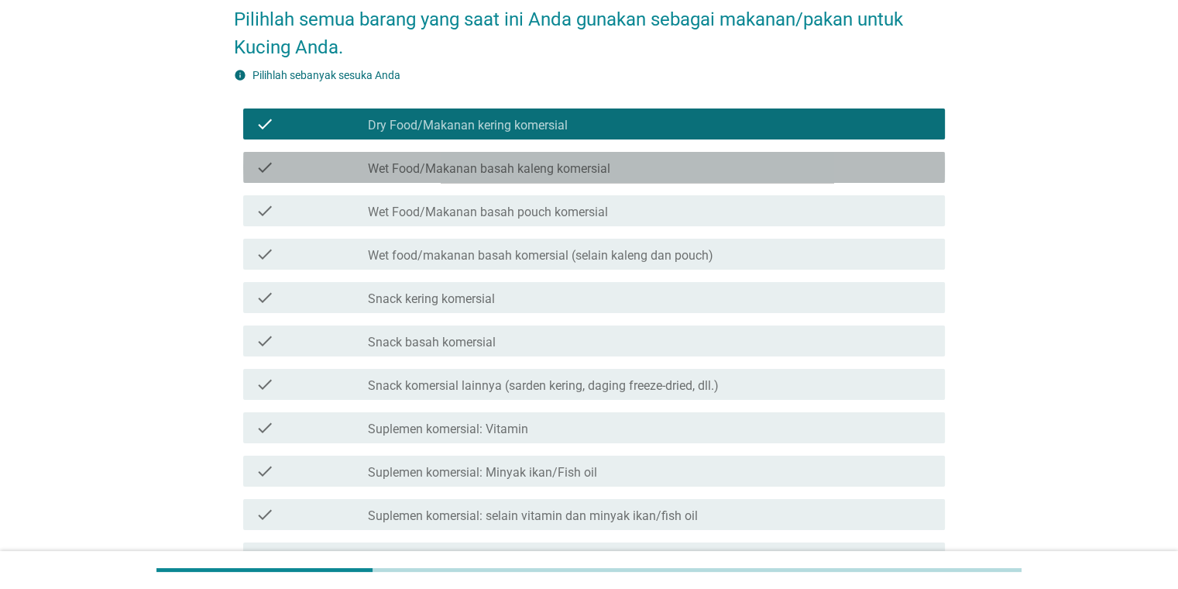
click at [514, 167] on label "Wet Food/Makanan basah kaleng komersial" at bounding box center [489, 168] width 242 height 15
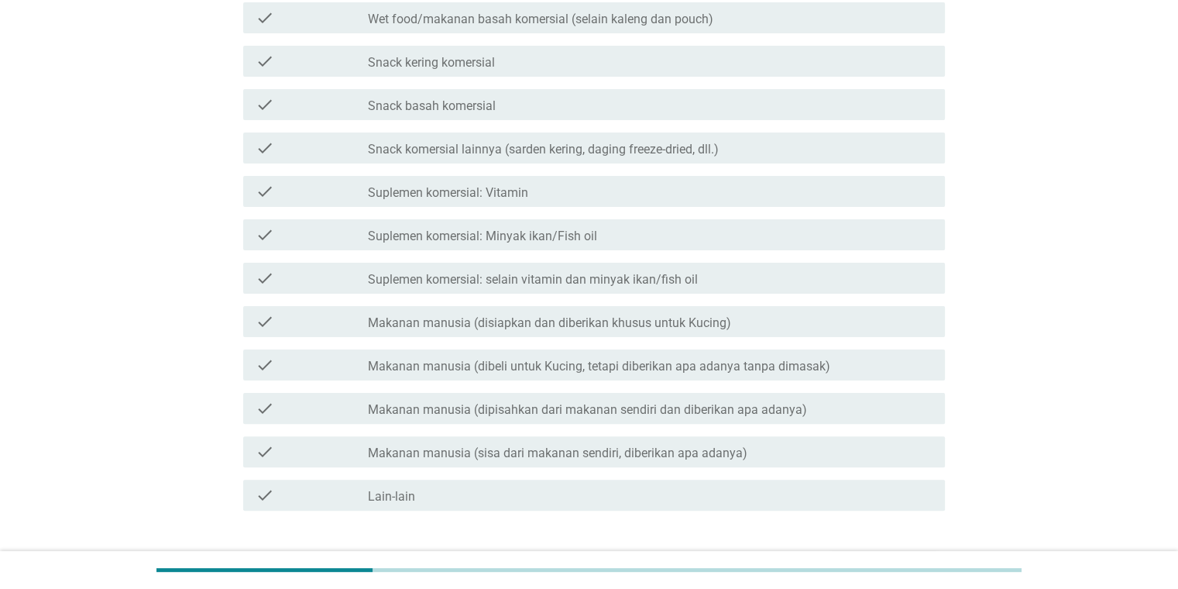
scroll to position [345, 0]
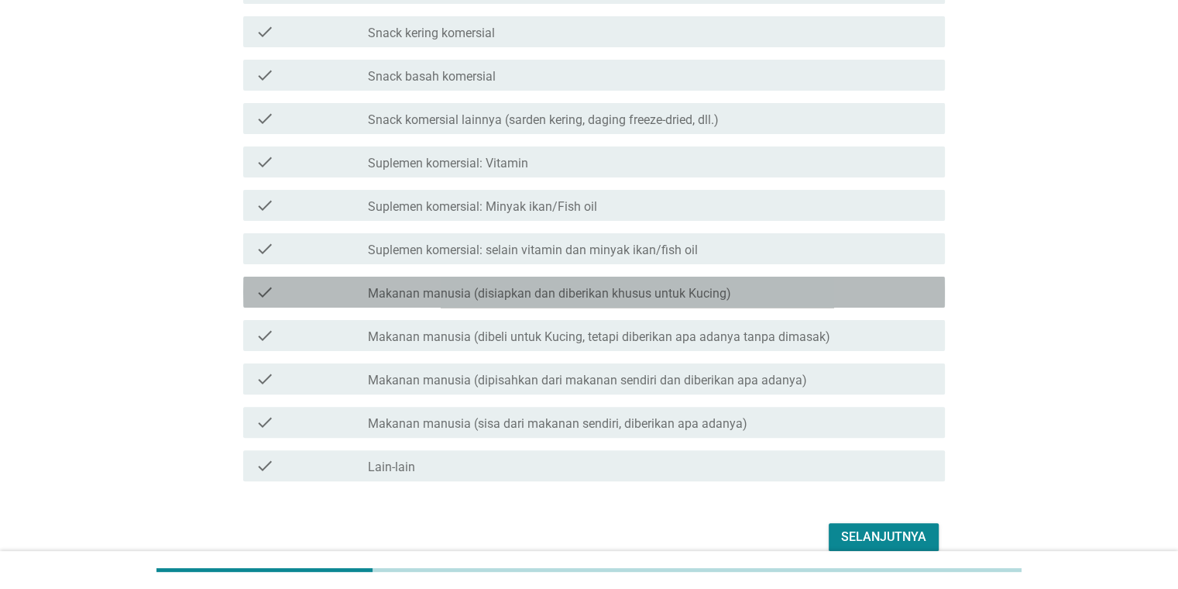
click at [448, 290] on label "Makanan manusia (disiapkan dan diberikan khusus untuk Kucing)" at bounding box center [549, 293] width 363 height 15
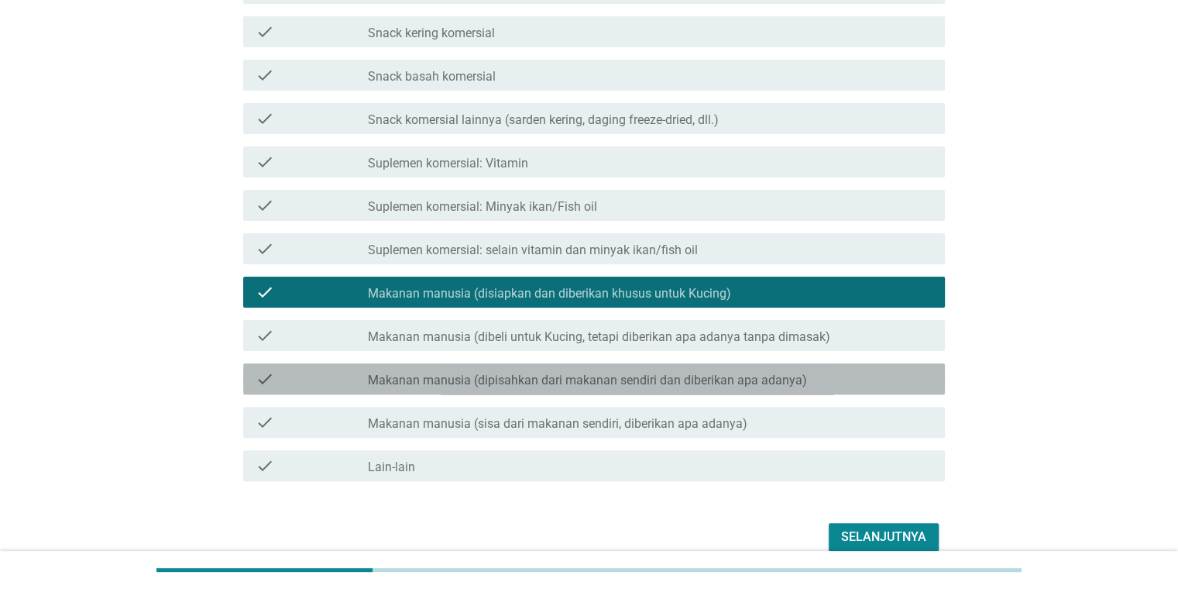
click at [415, 379] on label "Makanan manusia (dipisahkan dari makanan sendiri dan diberikan apa adanya)" at bounding box center [587, 380] width 439 height 15
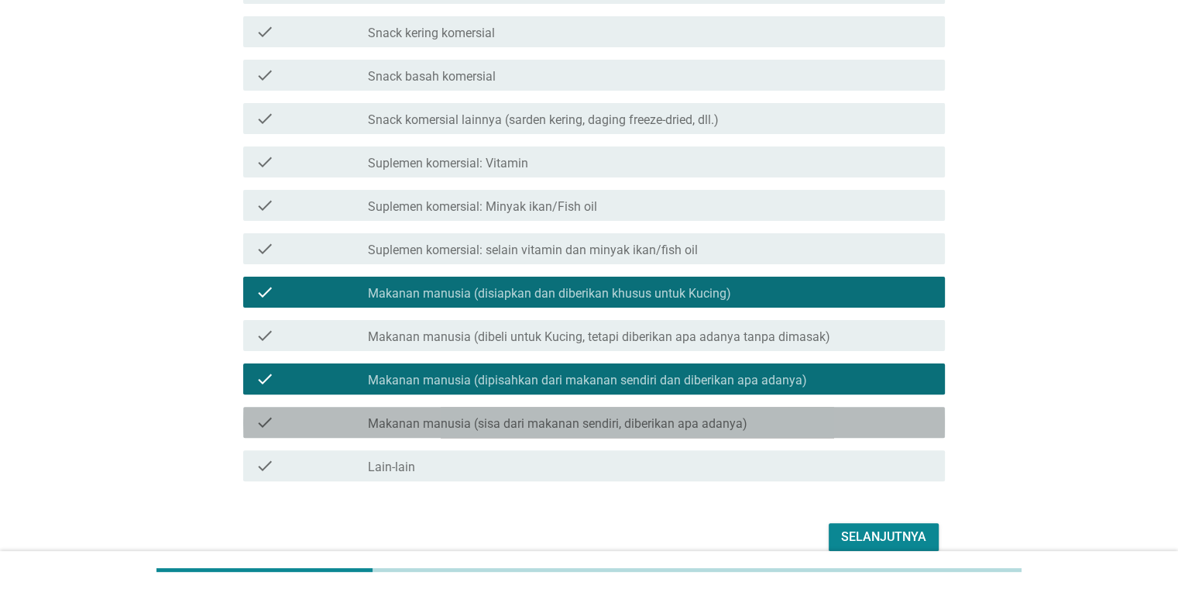
click at [422, 425] on label "Makanan manusia (sisa dari makanan sendiri, diberikan apa adanya)" at bounding box center [558, 423] width 380 height 15
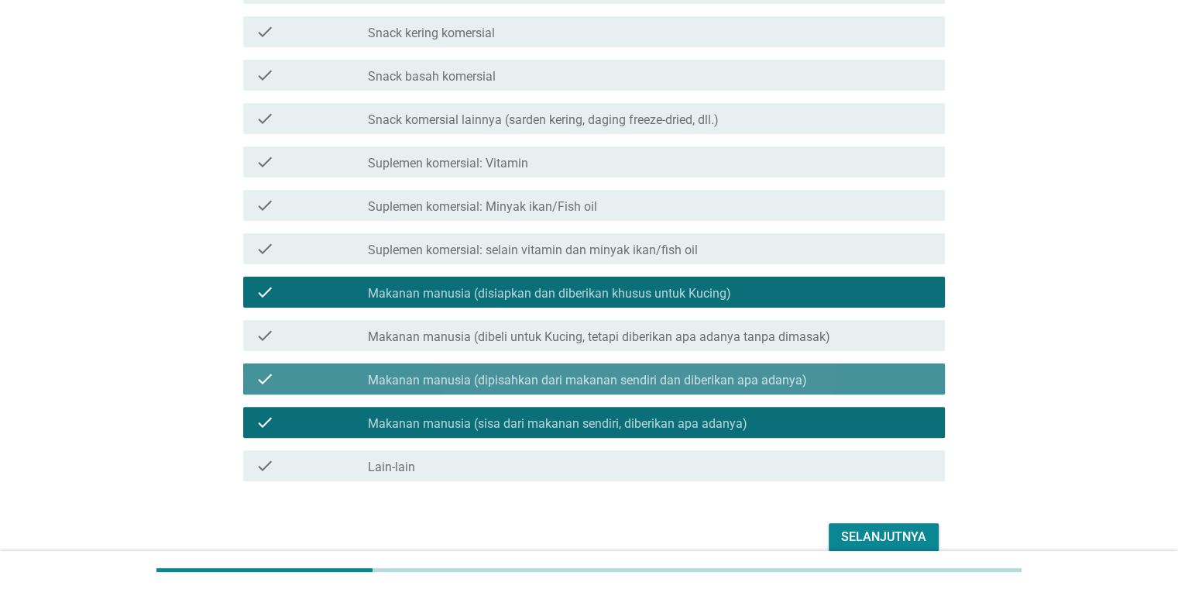
click at [435, 384] on label "Makanan manusia (dipisahkan dari makanan sendiri dan diberikan apa adanya)" at bounding box center [587, 380] width 439 height 15
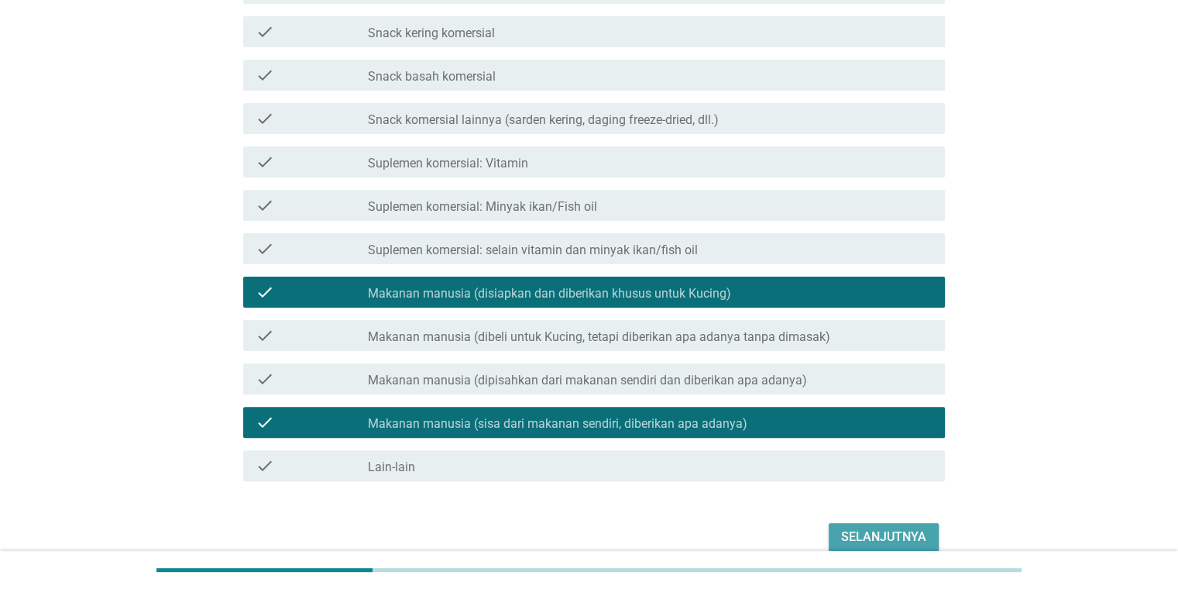
click at [762, 533] on div "Selanjutnya" at bounding box center [883, 537] width 85 height 19
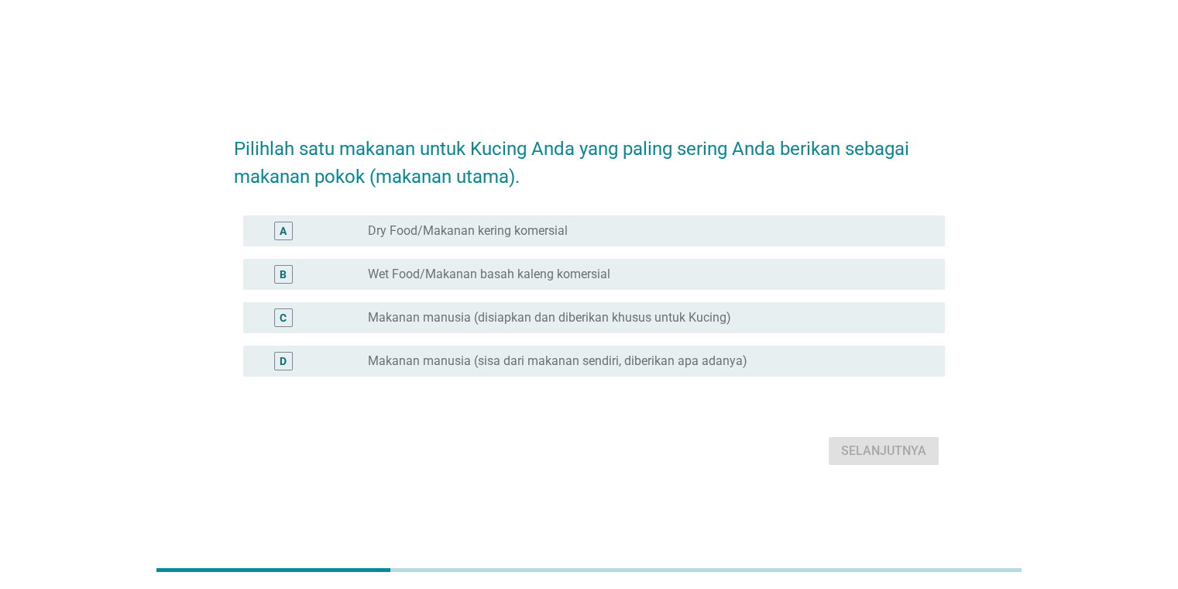
click at [397, 238] on label "Dry Food/Makanan kering komersial" at bounding box center [468, 230] width 200 height 15
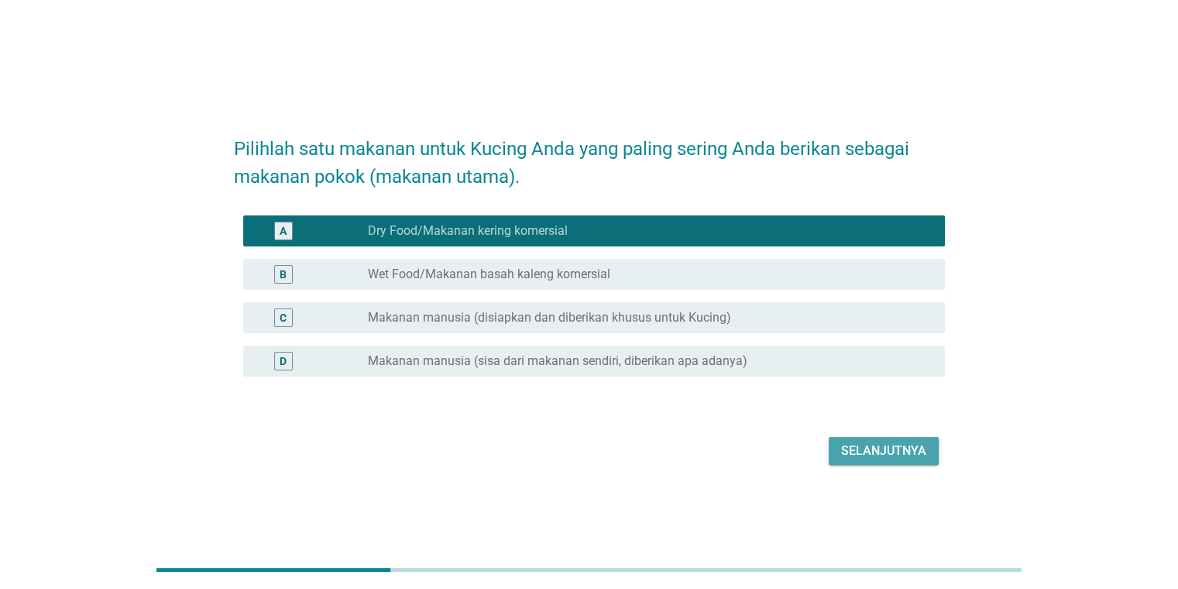
click at [762, 452] on div "Selanjutnya" at bounding box center [883, 451] width 85 height 19
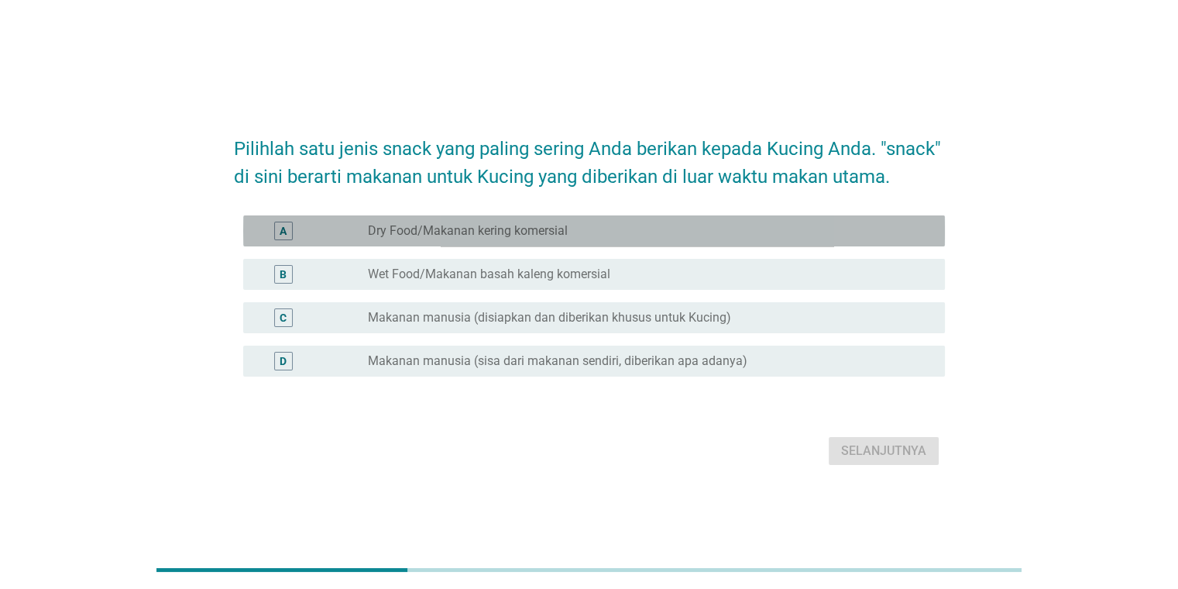
click at [521, 235] on label "Dry Food/Makanan kering komersial" at bounding box center [468, 230] width 200 height 15
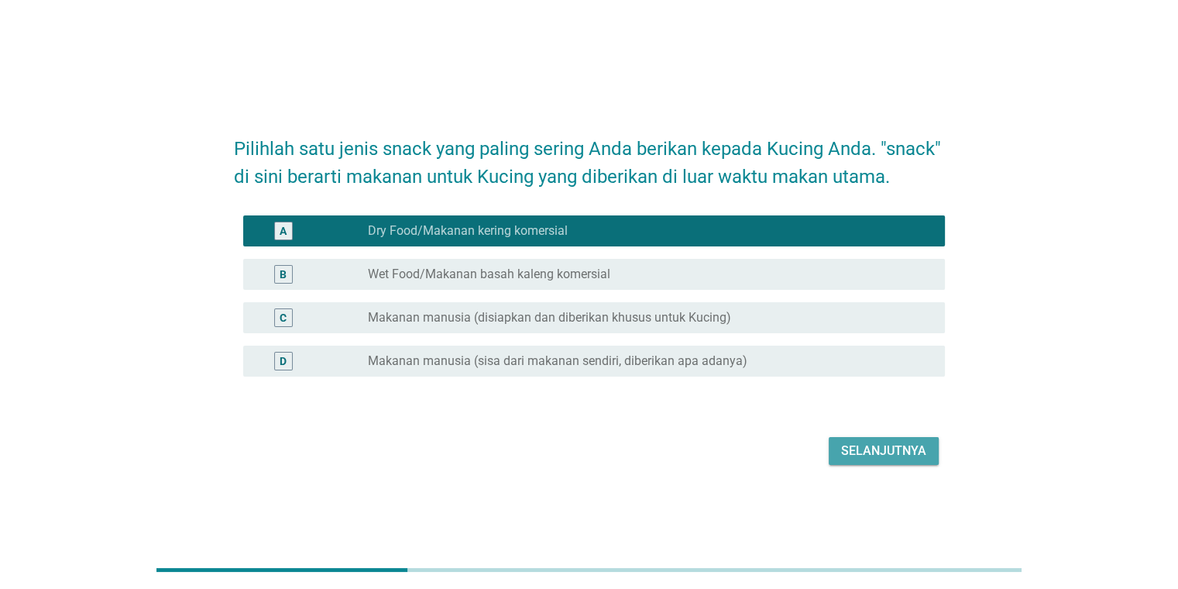
click at [762, 438] on button "Selanjutnya" at bounding box center [884, 451] width 110 height 28
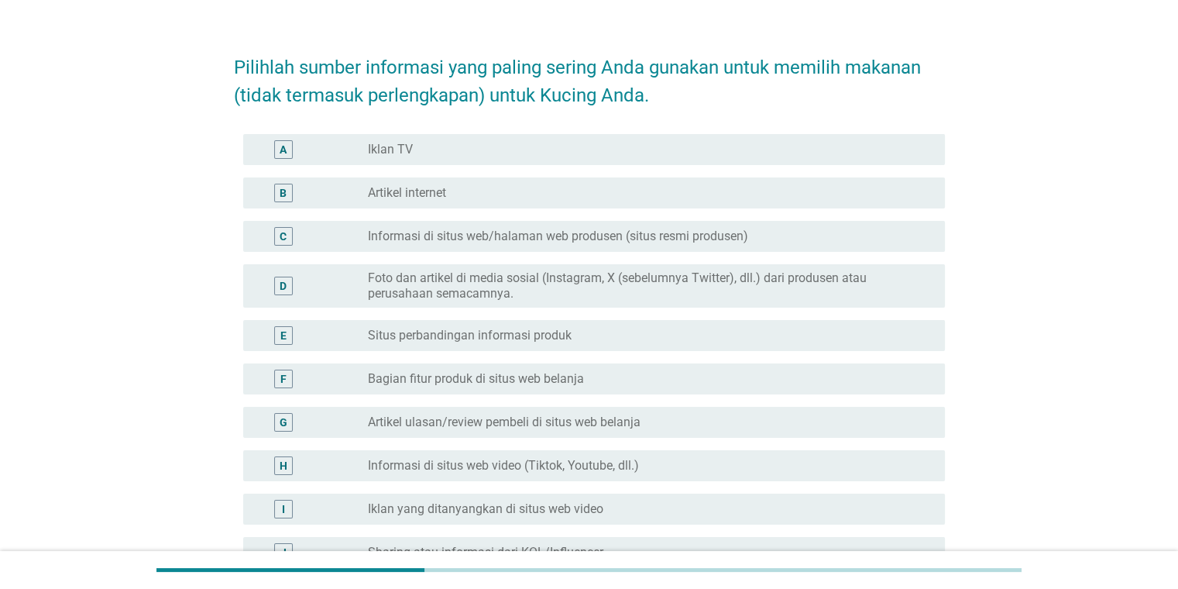
scroll to position [26, 0]
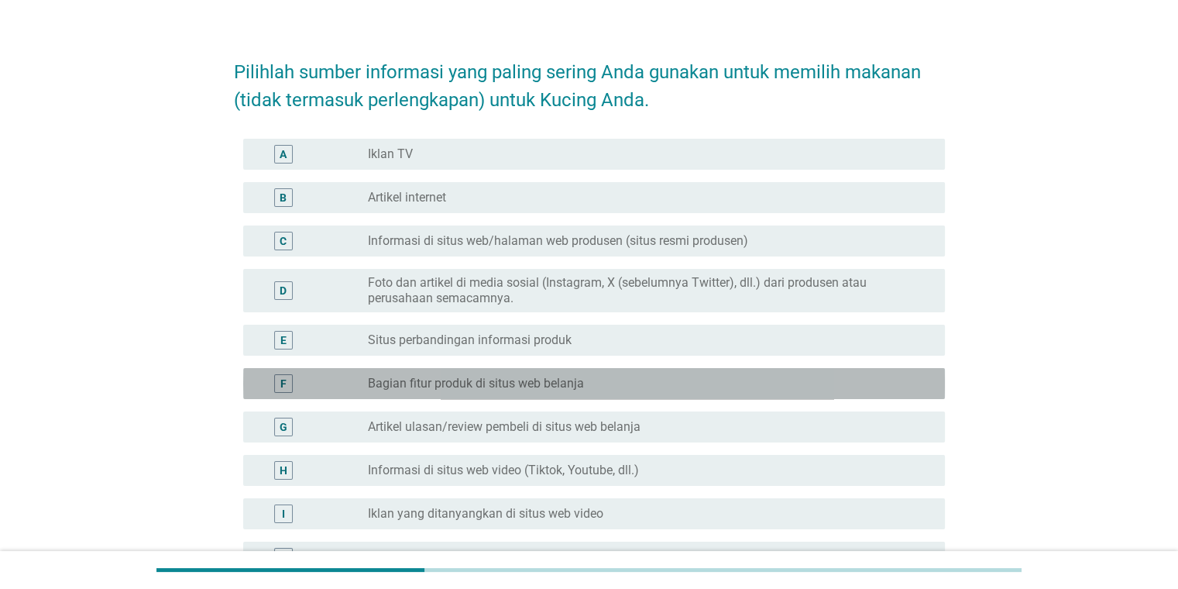
click at [519, 376] on label "Bagian fitur produk di situs web belanja" at bounding box center [476, 383] width 216 height 15
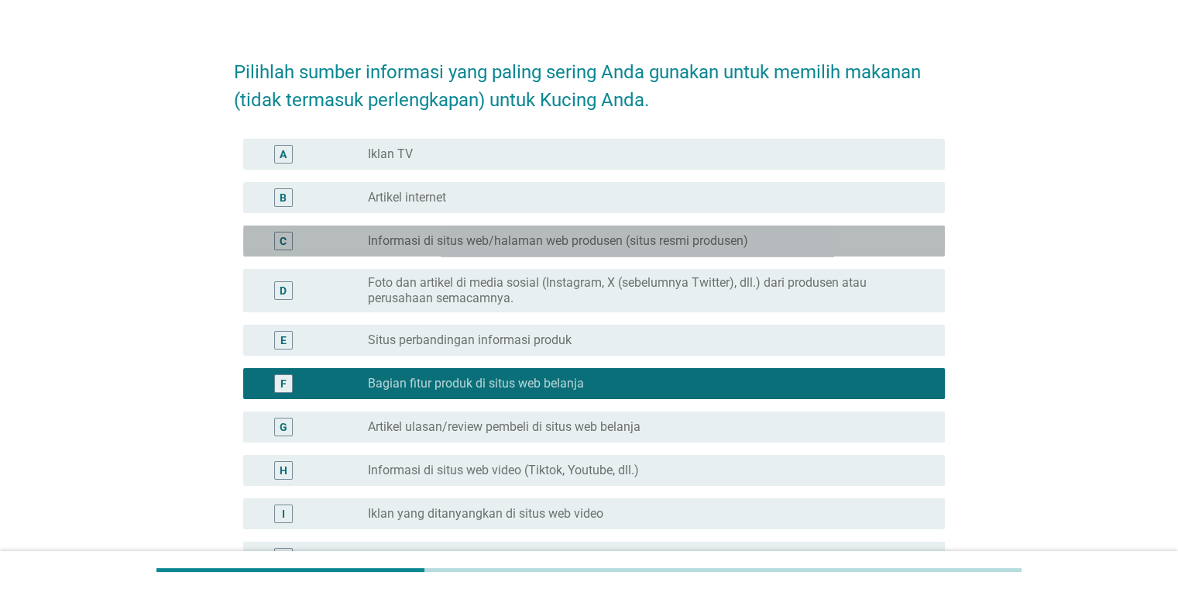
click at [647, 243] on label "Informasi di situs web/halaman web produsen (situs resmi produsen)" at bounding box center [558, 240] width 380 height 15
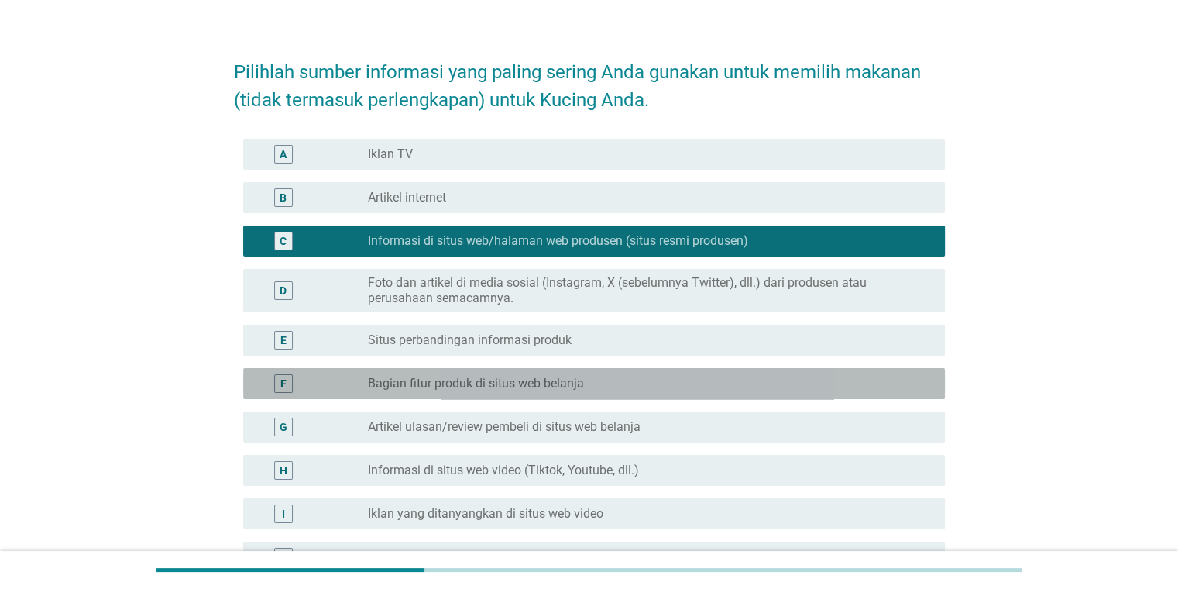
click at [540, 381] on label "Bagian fitur produk di situs web belanja" at bounding box center [476, 383] width 216 height 15
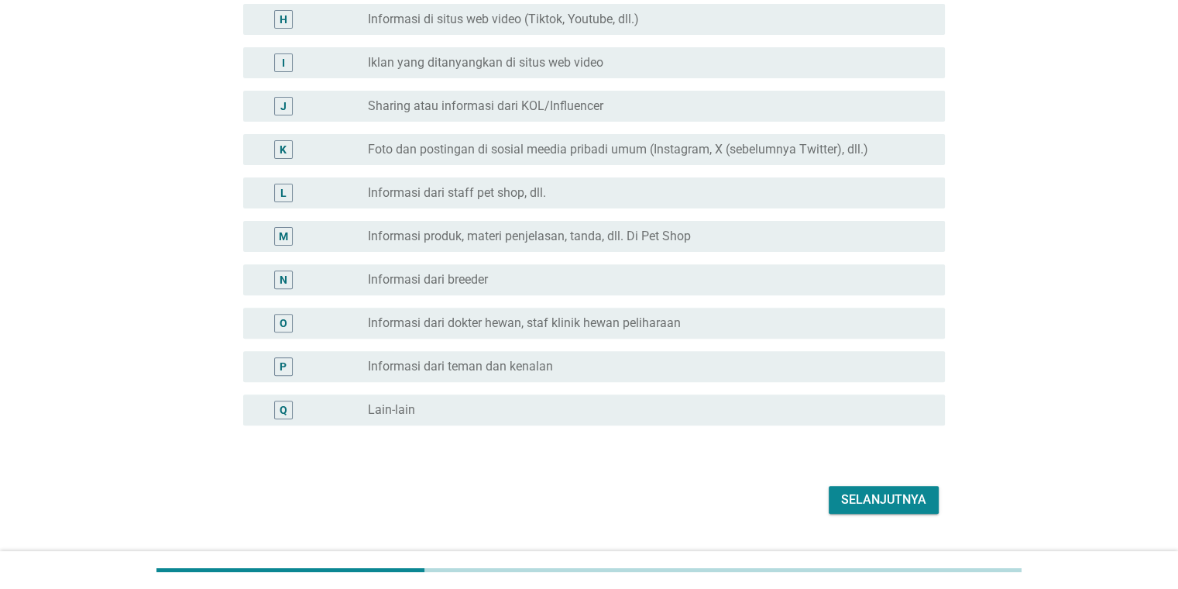
scroll to position [493, 0]
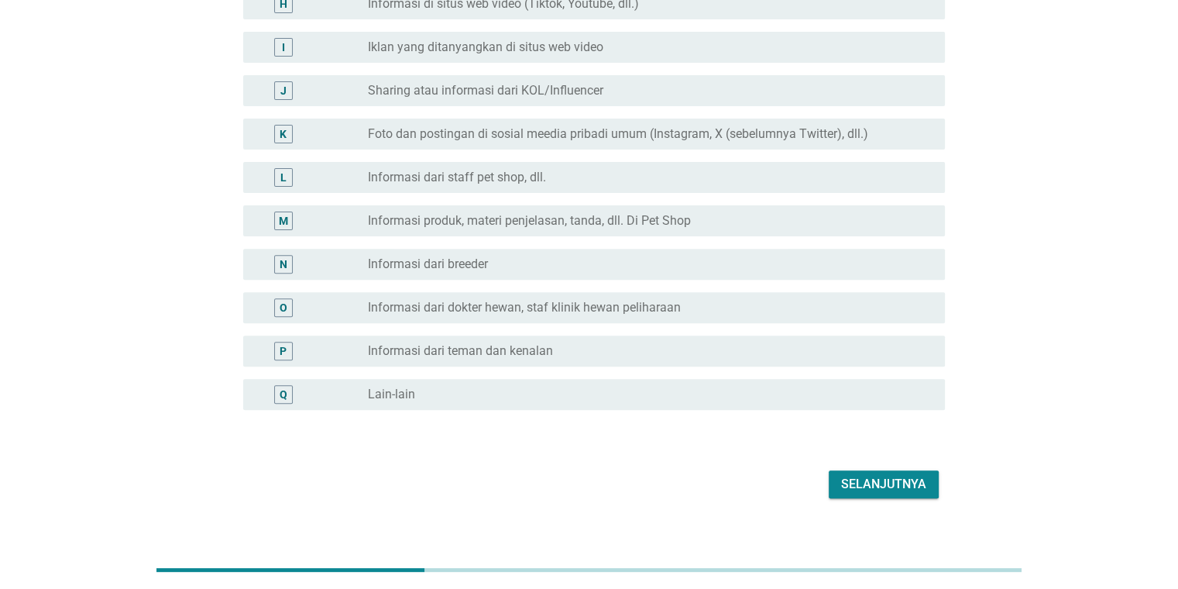
click at [762, 491] on div "Selanjutnya" at bounding box center [883, 484] width 85 height 19
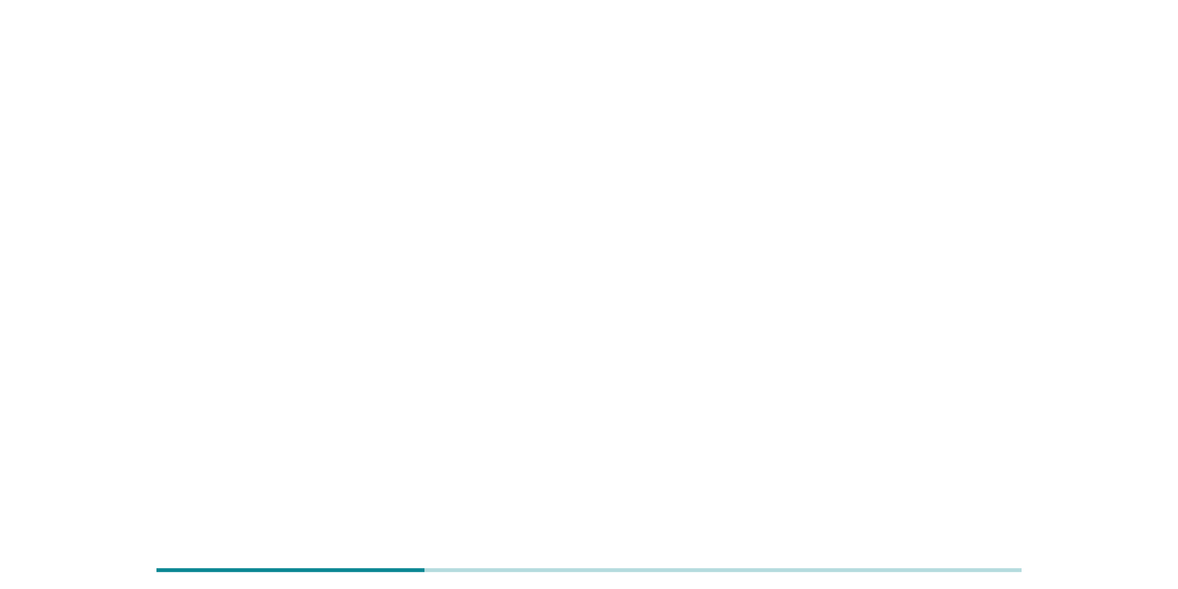
scroll to position [0, 0]
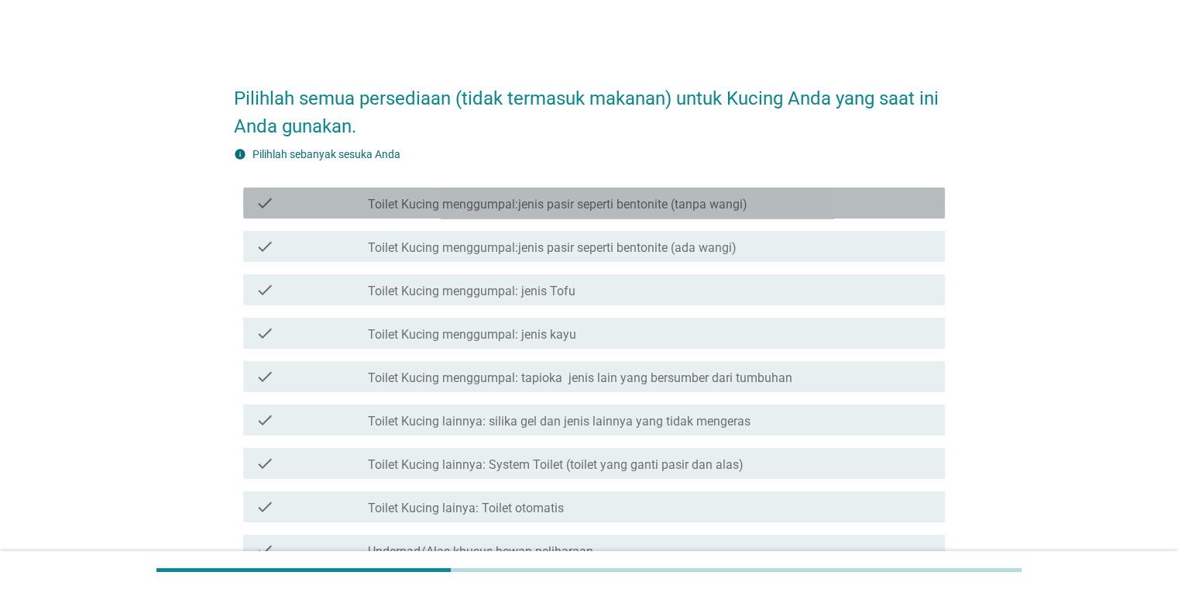
click at [461, 206] on label "Toilet Kucing menggumpal:jenis pasir seperti bentonite (tanpa wangi)" at bounding box center [558, 204] width 380 height 15
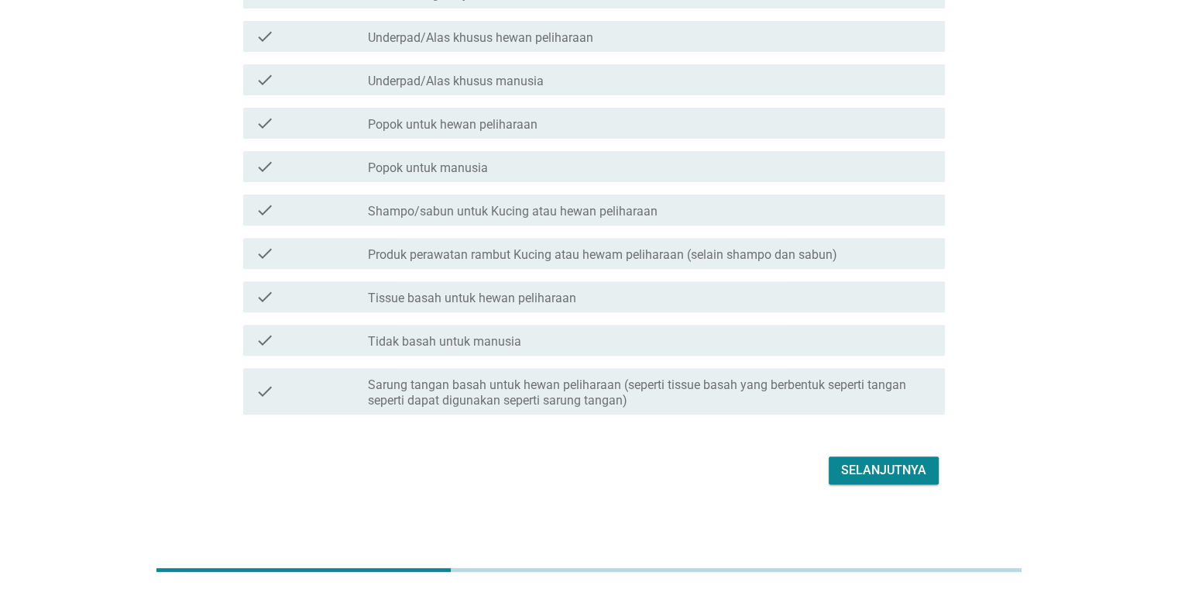
scroll to position [517, 0]
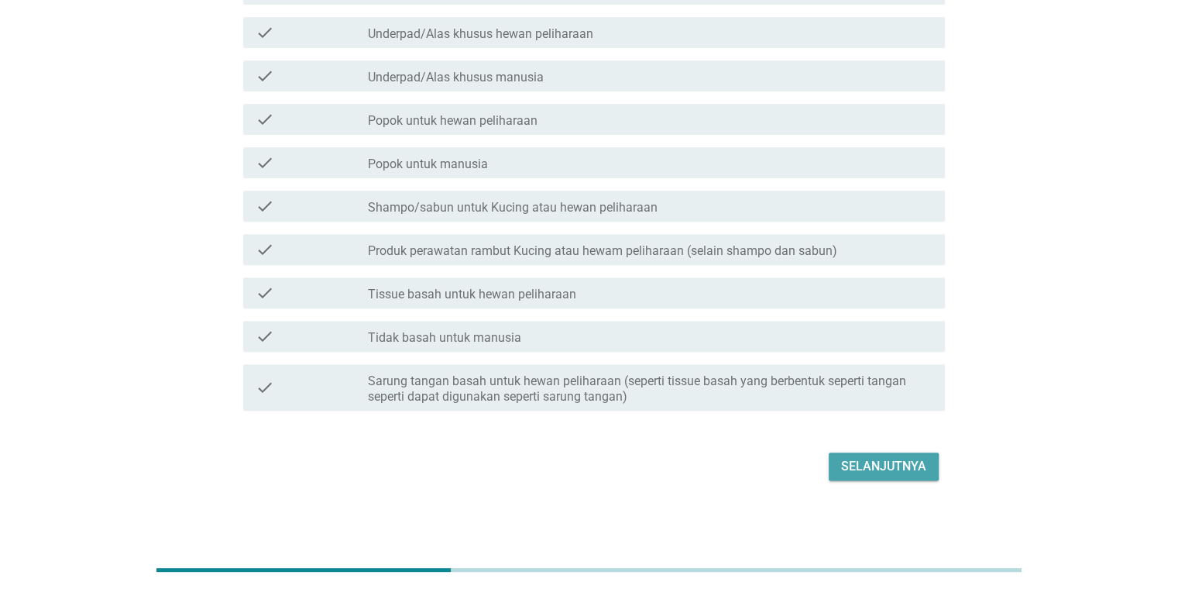
click at [762, 462] on div "Selanjutnya" at bounding box center [883, 466] width 85 height 19
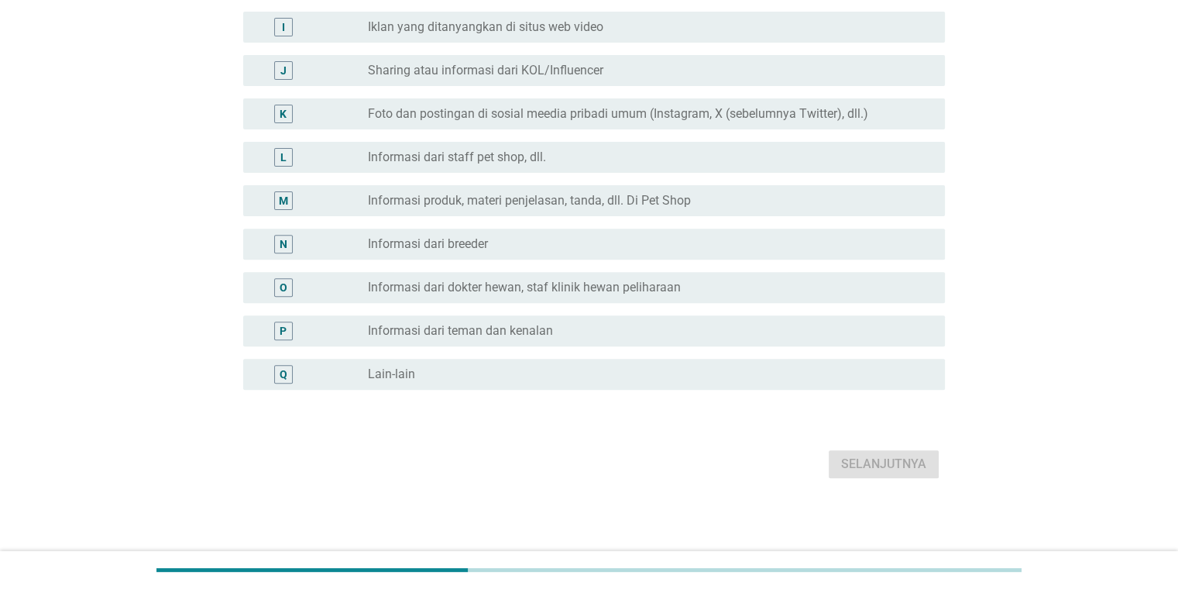
scroll to position [0, 0]
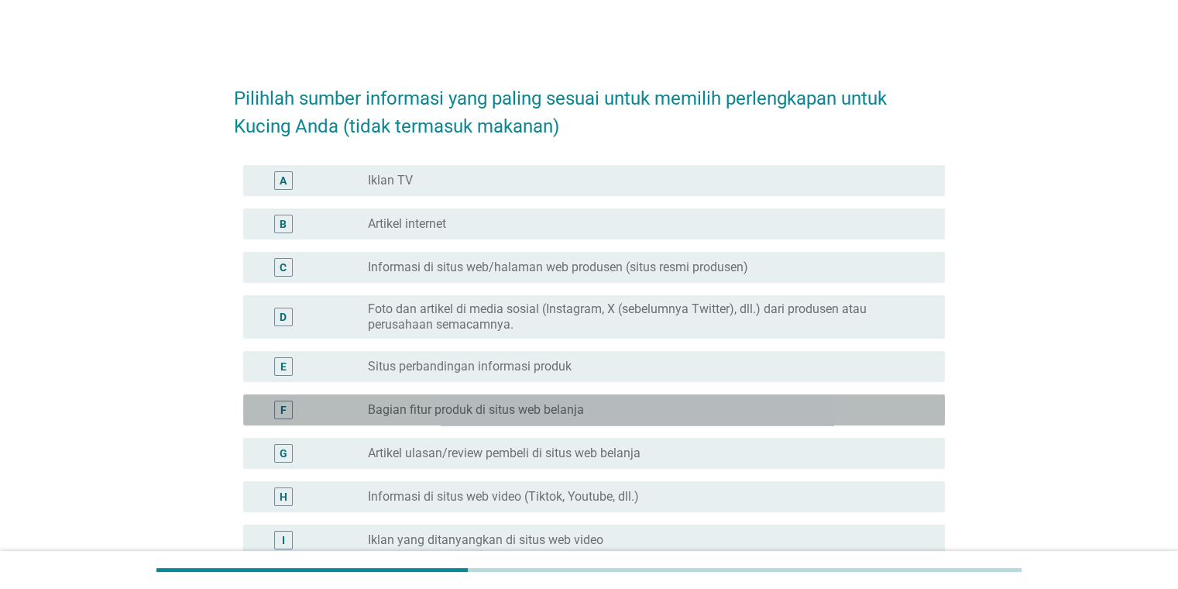
click at [585, 413] on div "radio_button_unchecked Bagian fitur produk di situs web belanja" at bounding box center [644, 409] width 552 height 15
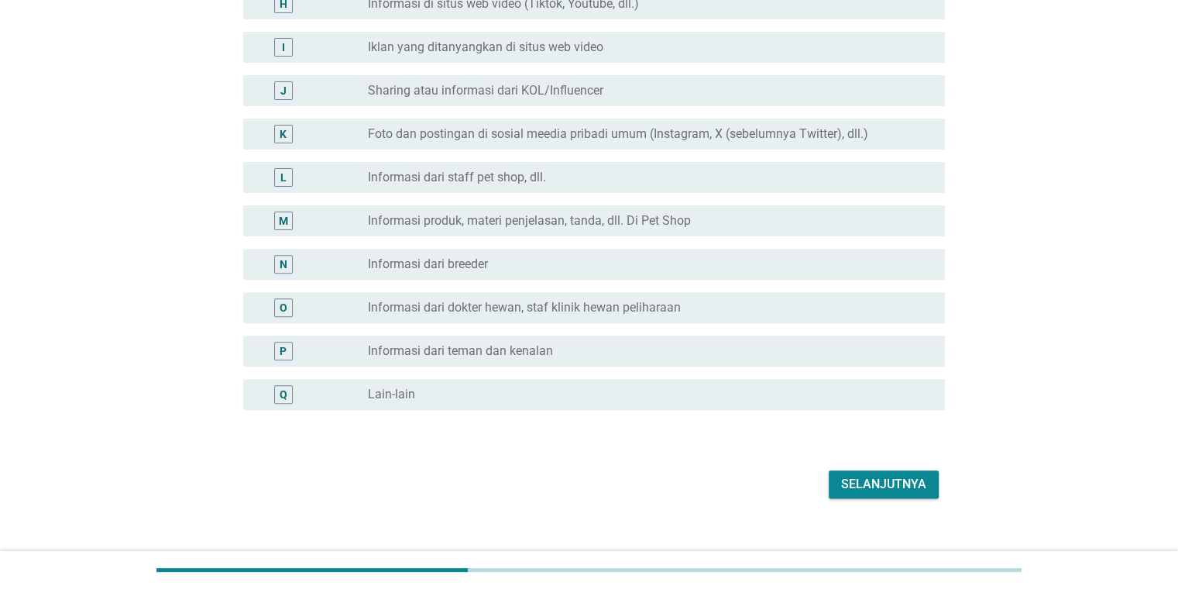
scroll to position [498, 0]
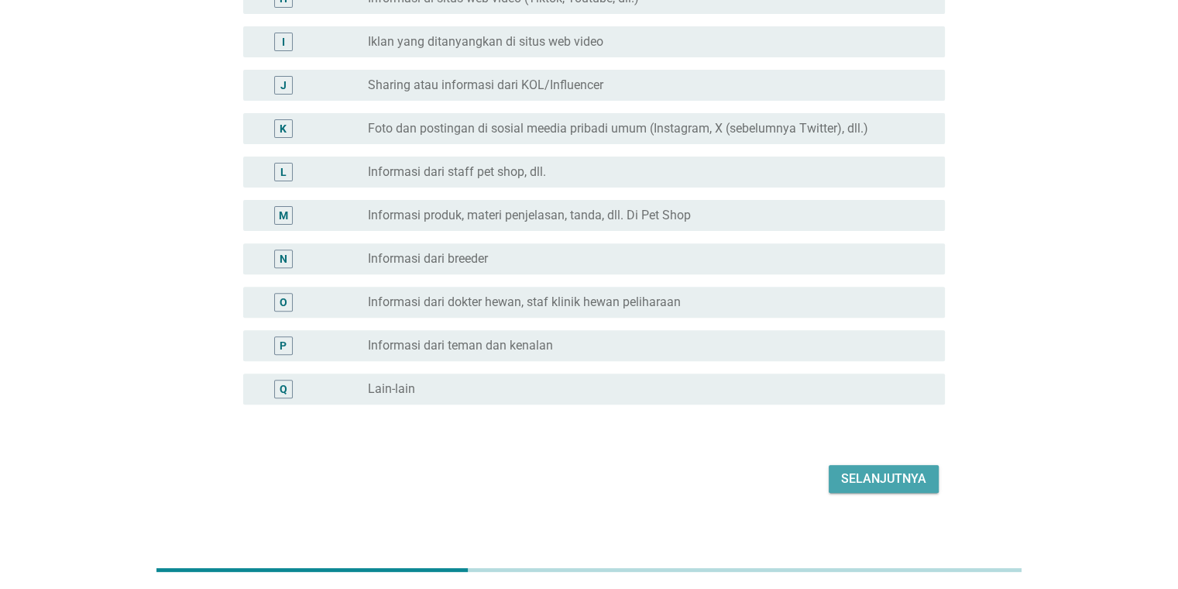
click at [762, 475] on div "Selanjutnya" at bounding box center [883, 478] width 85 height 19
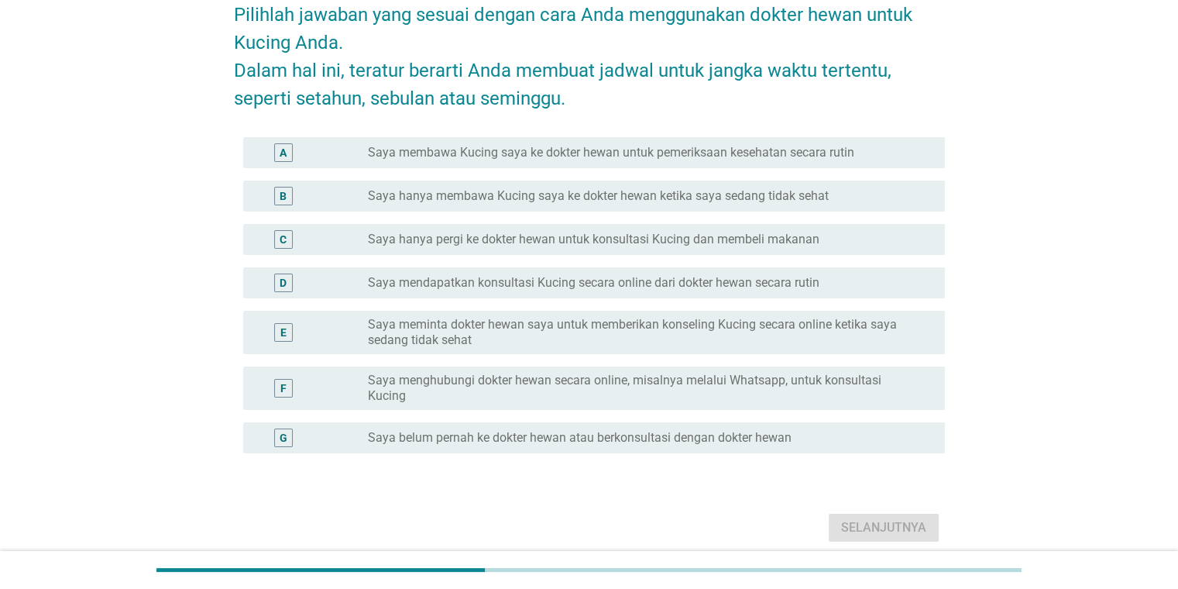
scroll to position [91, 0]
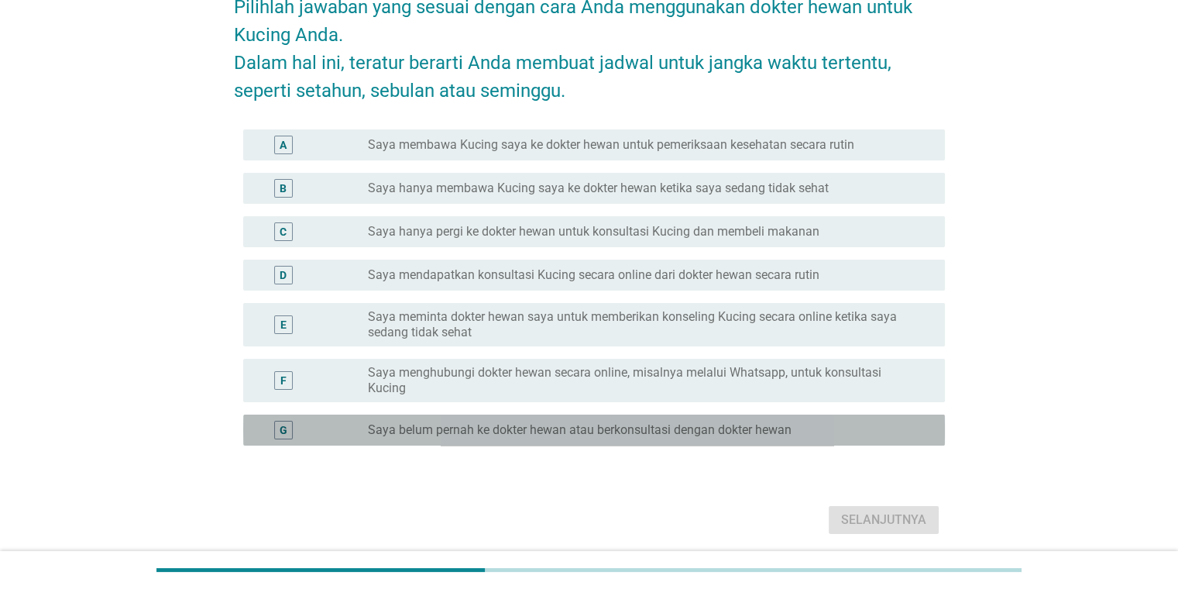
click at [762, 428] on label "Saya belum pernah ke dokter hewan atau berkonsultasi dengan dokter hewan" at bounding box center [580, 429] width 424 height 15
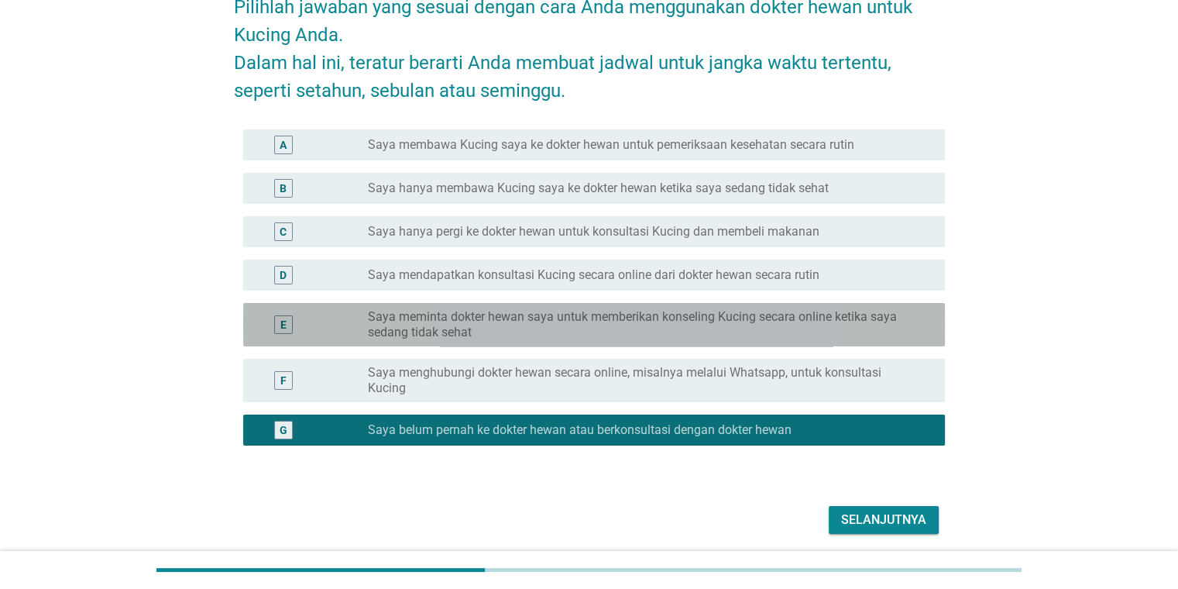
click at [450, 328] on label "Saya meminta dokter hewan saya untuk memberikan konseling Kucing secara online …" at bounding box center [644, 324] width 552 height 31
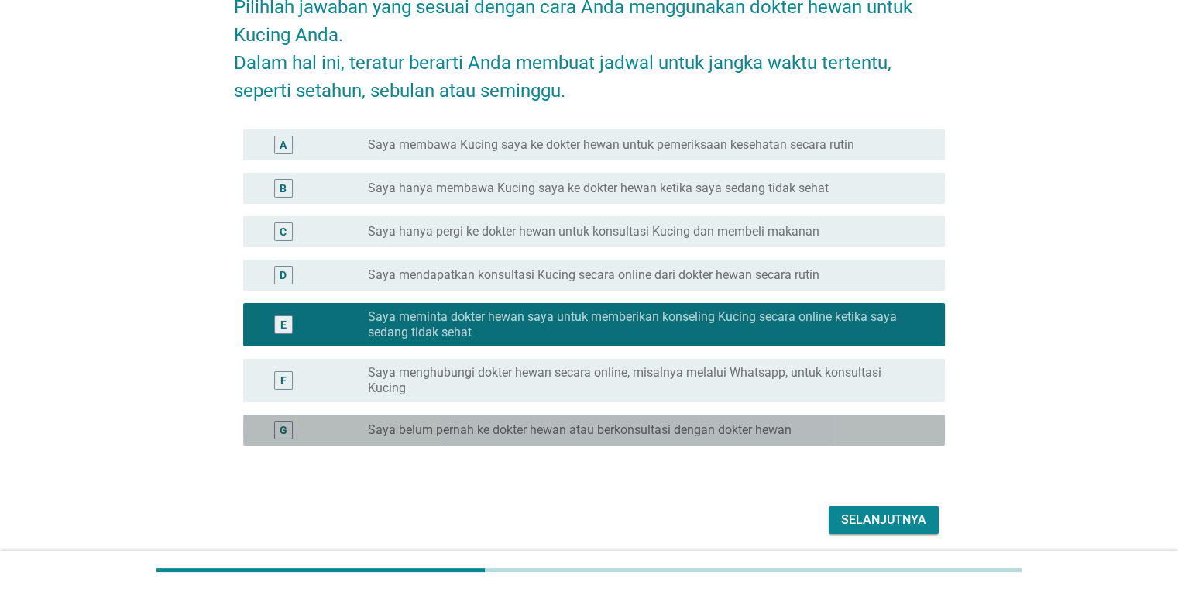
drag, startPoint x: 598, startPoint y: 423, endPoint x: 627, endPoint y: 442, distance: 34.6
click at [599, 425] on label "Saya belum pernah ke dokter hewan atau berkonsultasi dengan dokter hewan" at bounding box center [580, 429] width 424 height 15
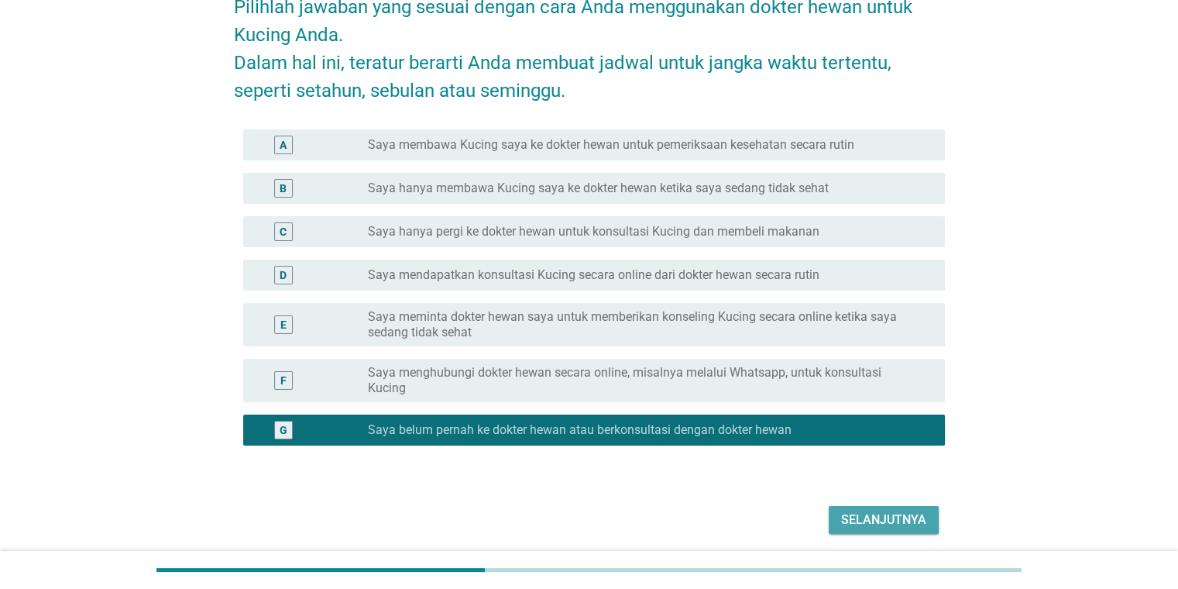
click at [762, 521] on div "Selanjutnya" at bounding box center [883, 520] width 85 height 19
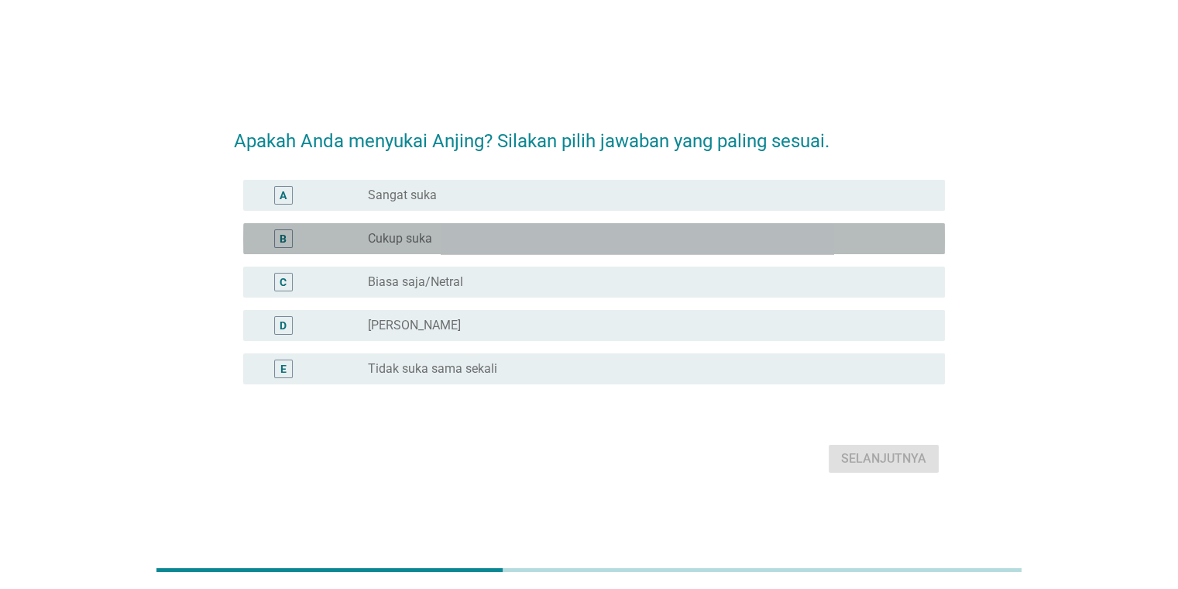
click at [407, 235] on label "Cukup suka" at bounding box center [400, 238] width 64 height 15
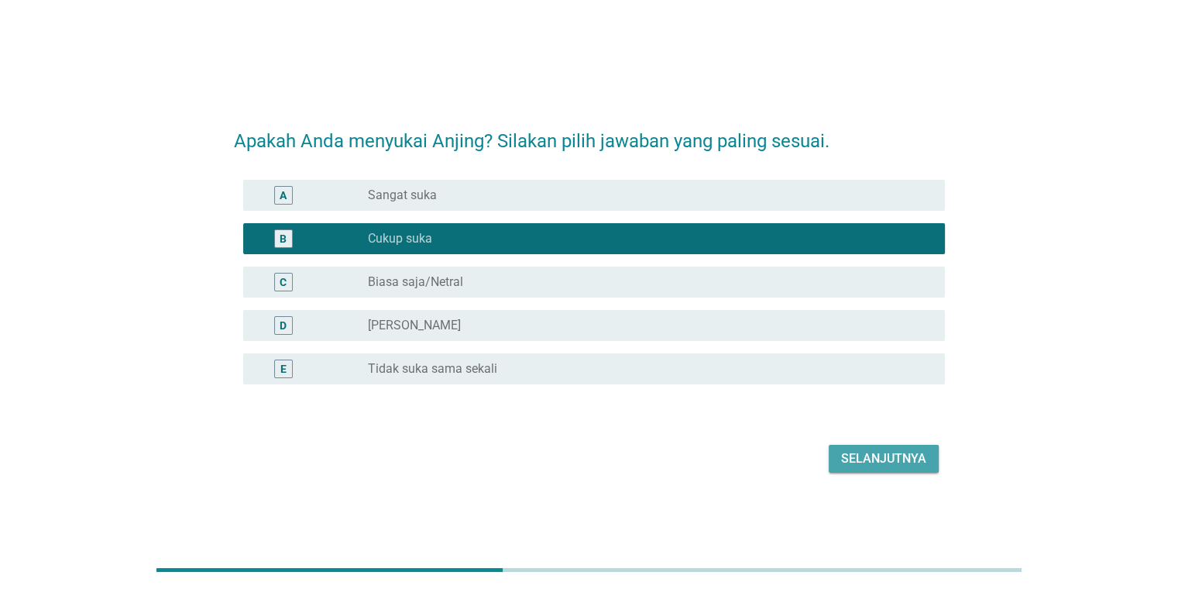
click at [762, 459] on div "Selanjutnya" at bounding box center [883, 458] width 85 height 19
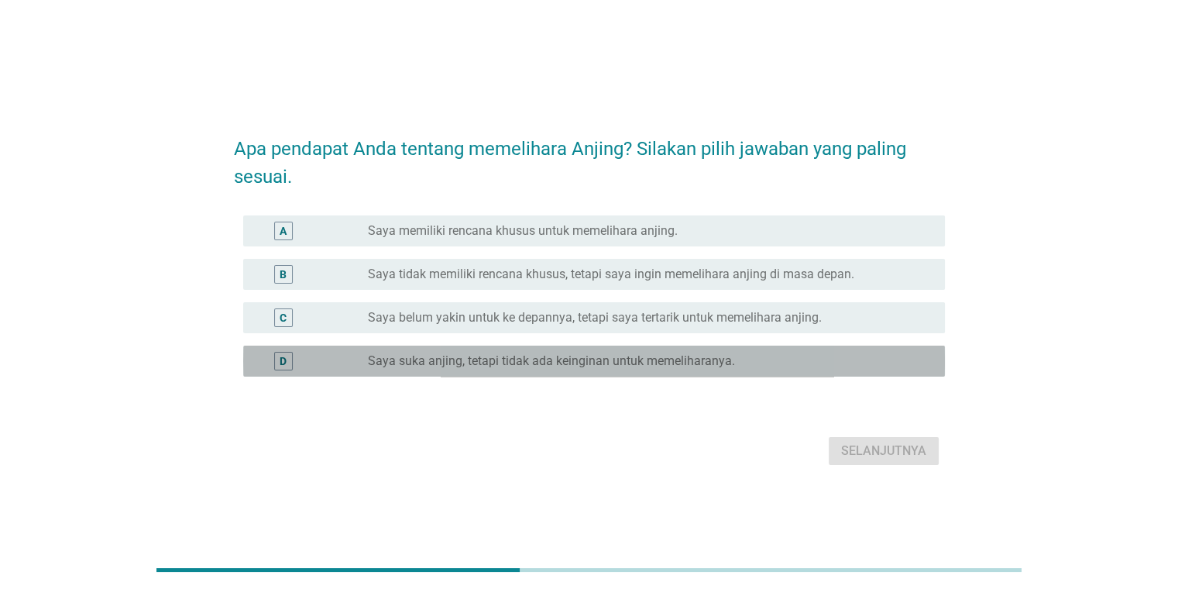
click at [644, 352] on div "radio_button_unchecked Saya suka anjing, tetapi tidak ada keinginan untuk memel…" at bounding box center [650, 361] width 564 height 19
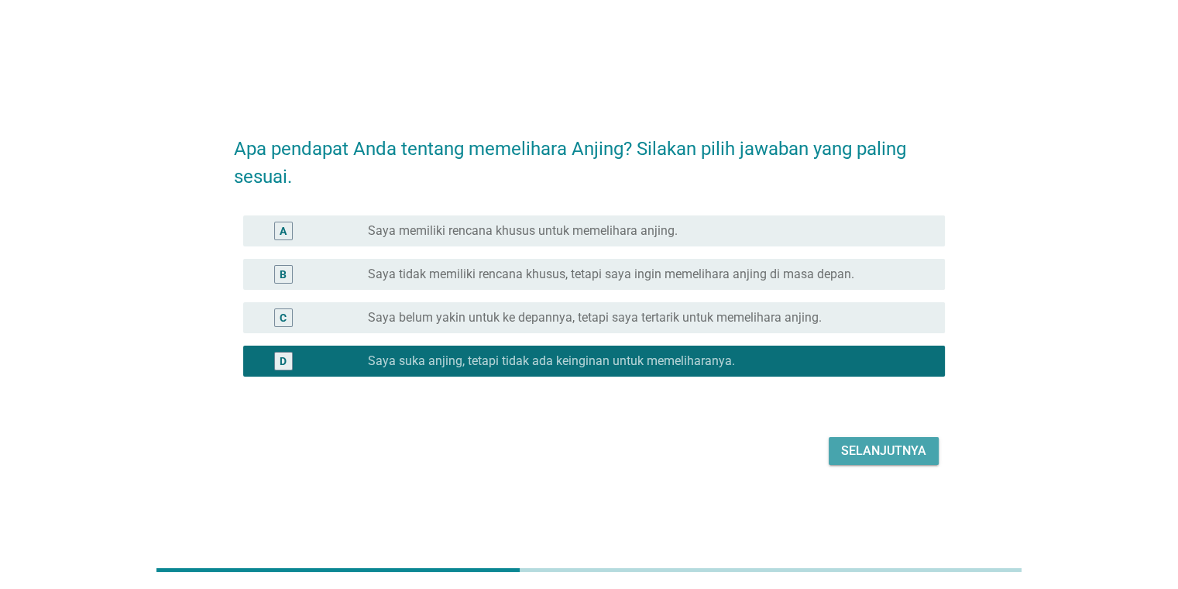
click at [762, 452] on div "Selanjutnya" at bounding box center [883, 451] width 85 height 19
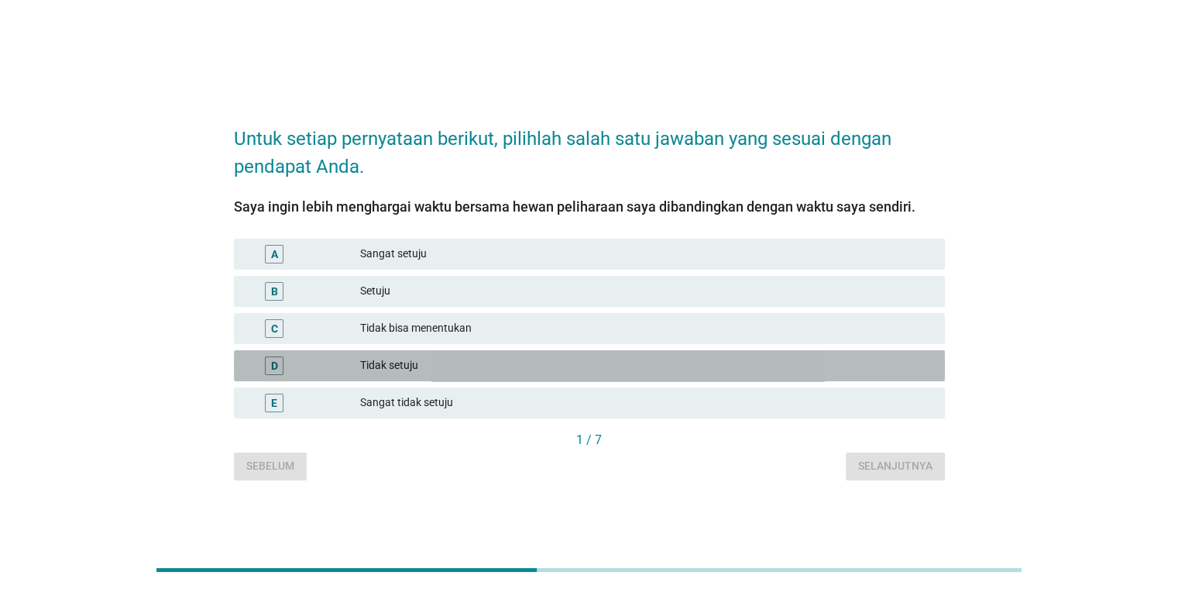
click at [421, 362] on div "Tidak setuju" at bounding box center [646, 365] width 572 height 19
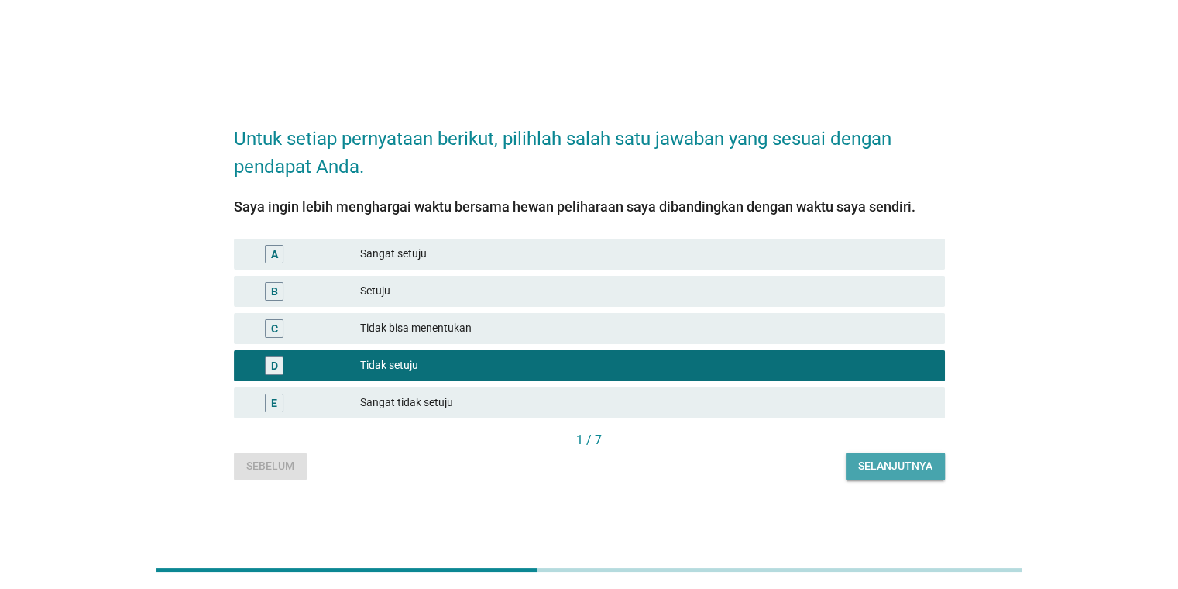
click at [762, 459] on div "Selanjutnya" at bounding box center [895, 466] width 74 height 16
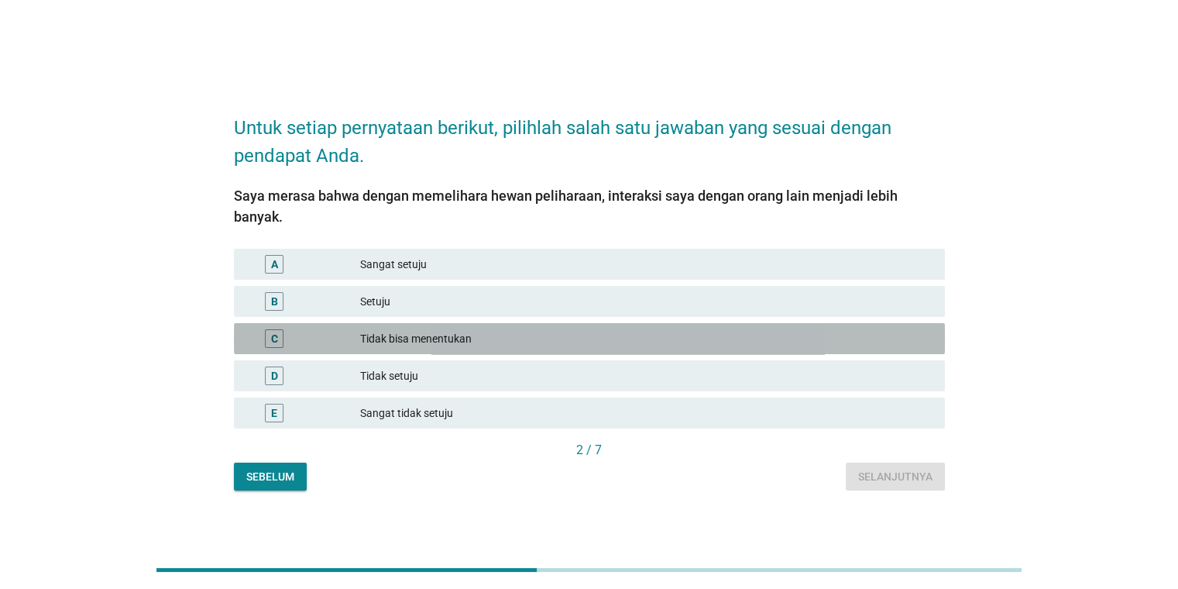
click at [424, 329] on div "Tidak bisa menentukan" at bounding box center [646, 338] width 572 height 19
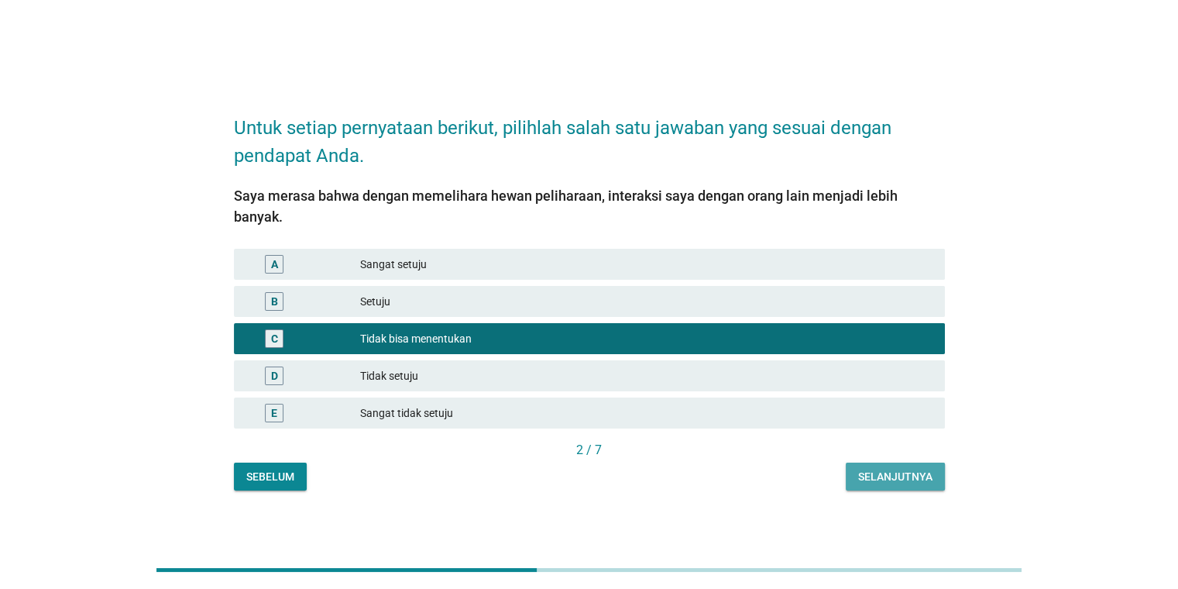
click at [762, 469] on div "Selanjutnya" at bounding box center [895, 477] width 74 height 16
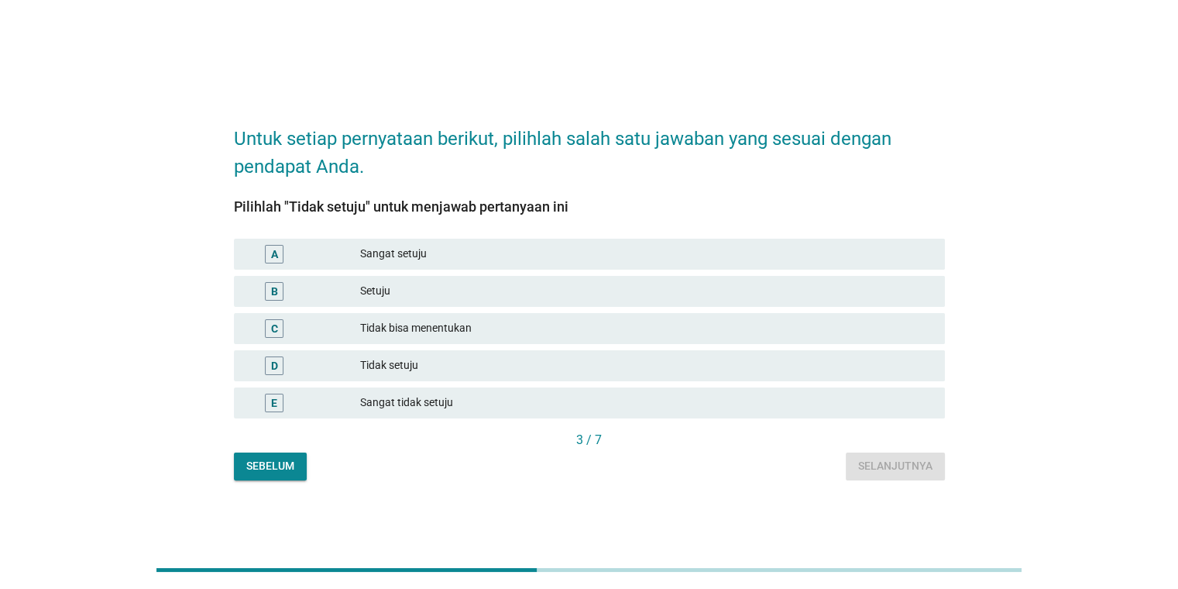
click at [418, 366] on div "Tidak setuju" at bounding box center [646, 365] width 572 height 19
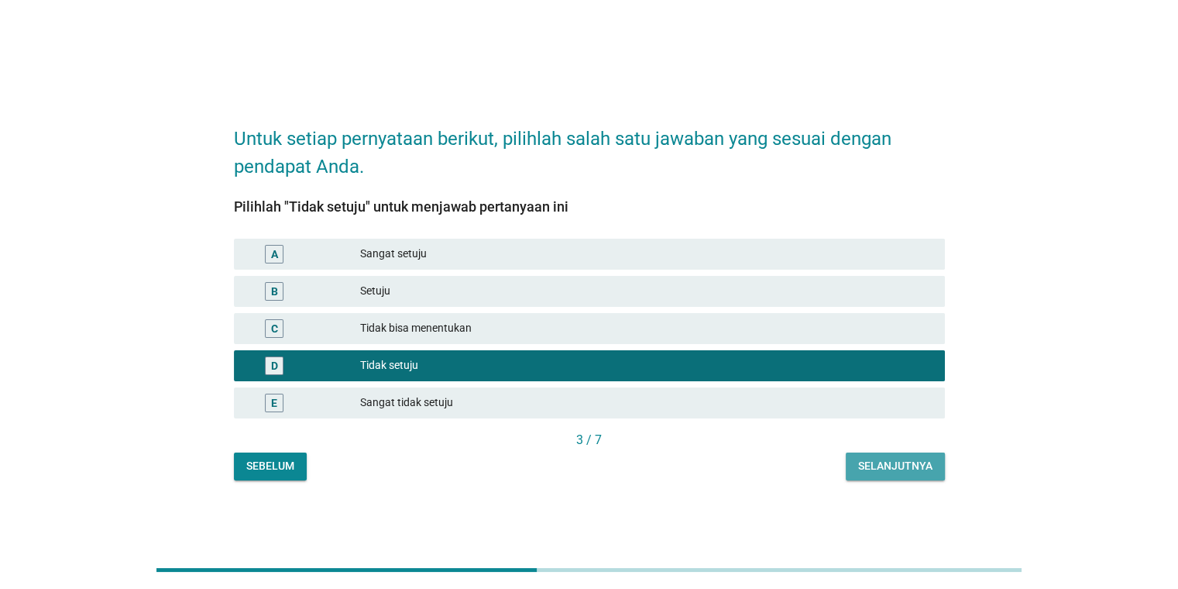
click at [762, 466] on div "Selanjutnya" at bounding box center [895, 466] width 74 height 16
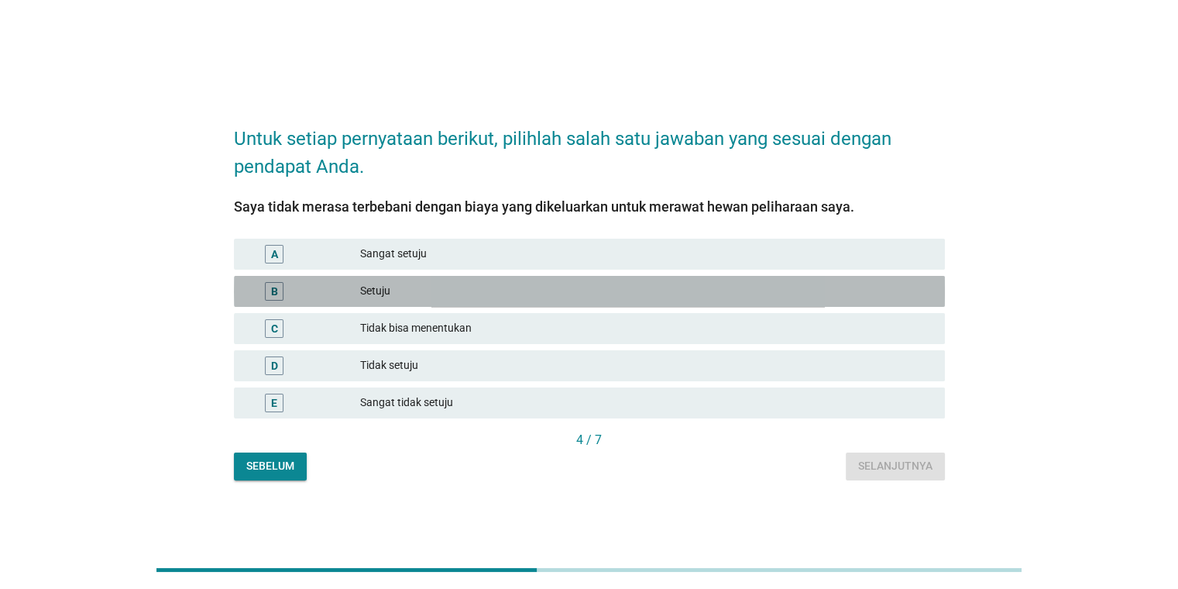
click at [406, 300] on div "Setuju" at bounding box center [646, 291] width 572 height 19
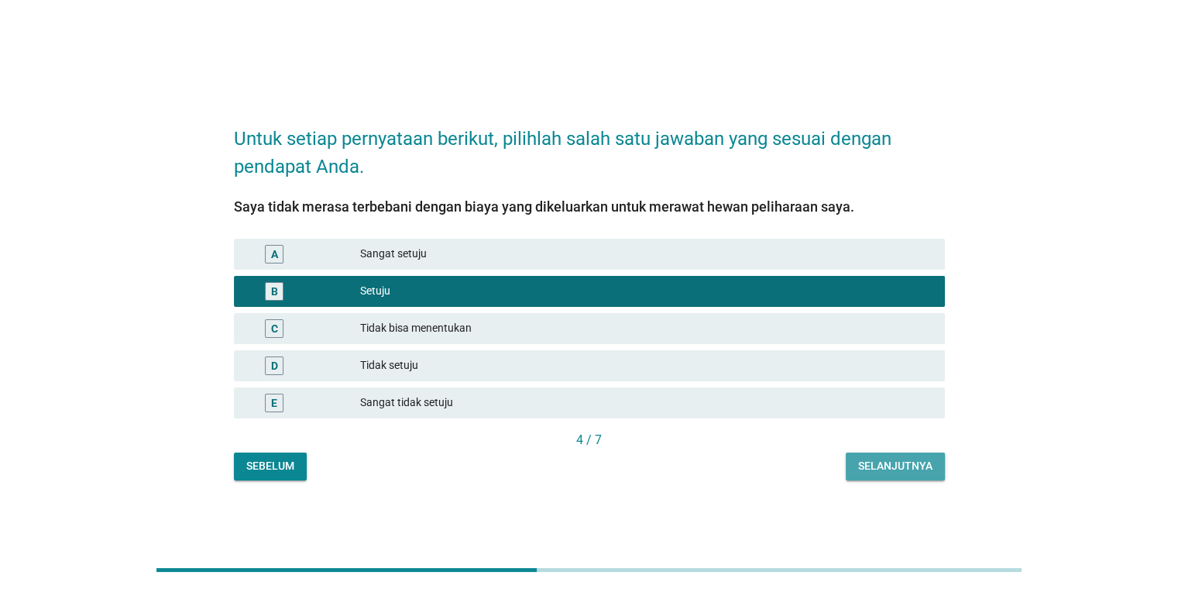
click at [762, 461] on div "Selanjutnya" at bounding box center [895, 466] width 74 height 16
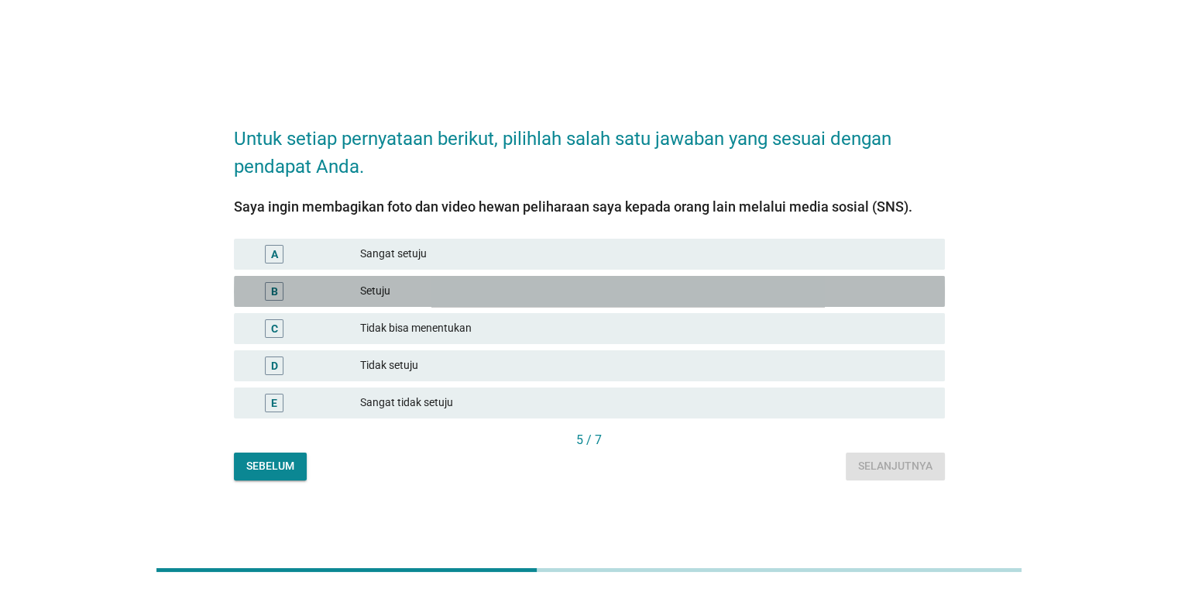
click at [444, 301] on div "B Setuju" at bounding box center [589, 291] width 711 height 31
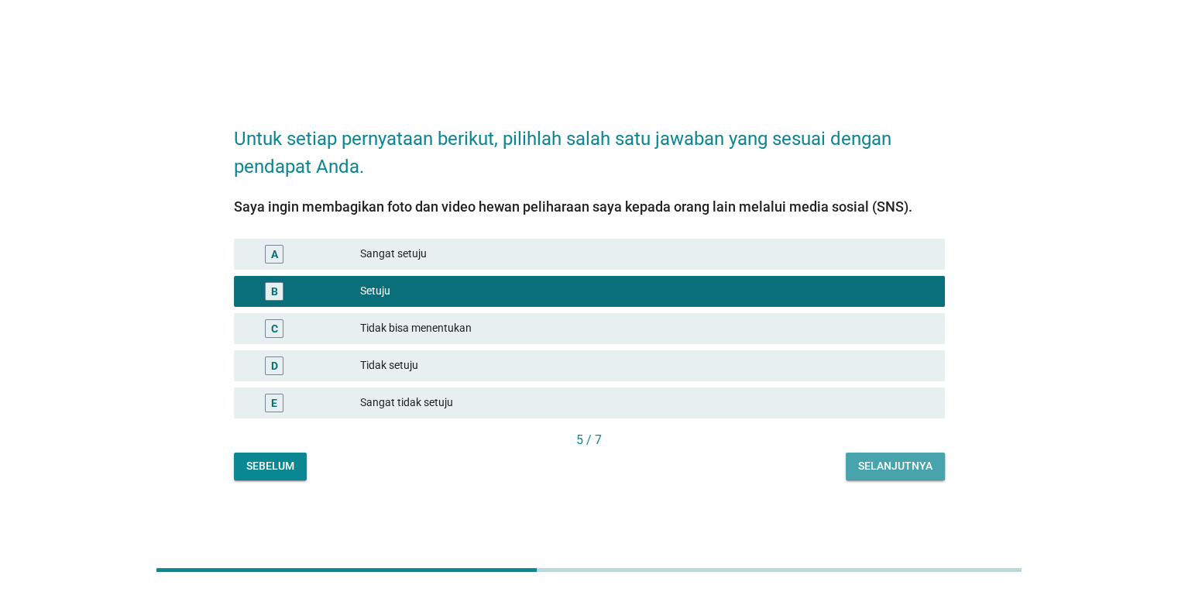
click at [762, 467] on div "Selanjutnya" at bounding box center [895, 466] width 74 height 16
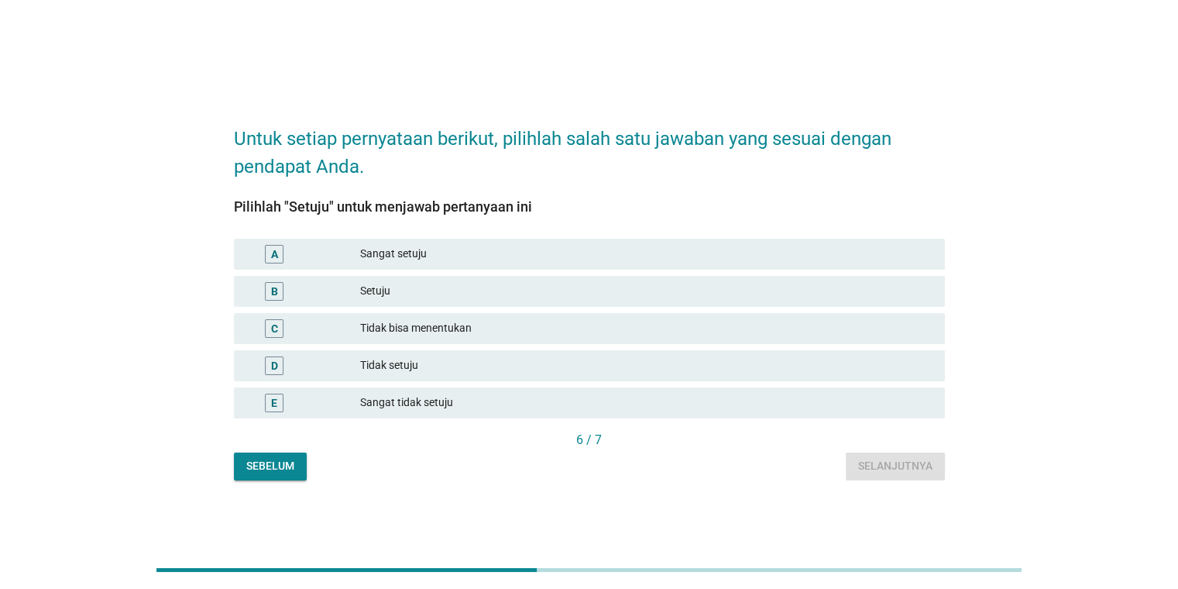
click at [452, 290] on div "Setuju" at bounding box center [646, 291] width 572 height 19
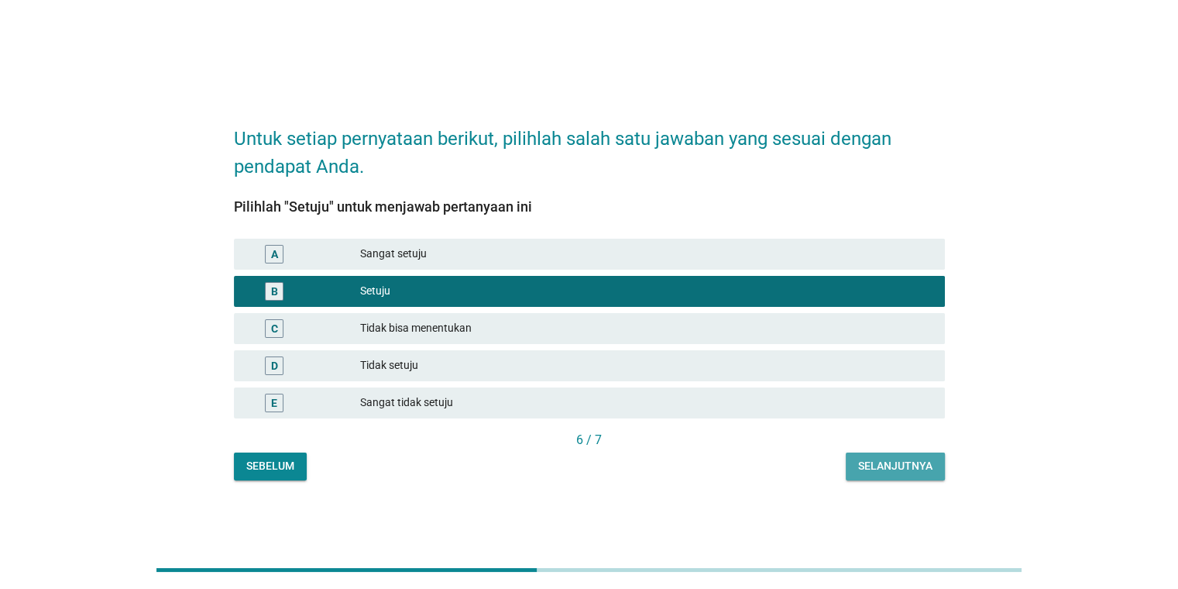
click at [762, 468] on div "Selanjutnya" at bounding box center [895, 466] width 74 height 16
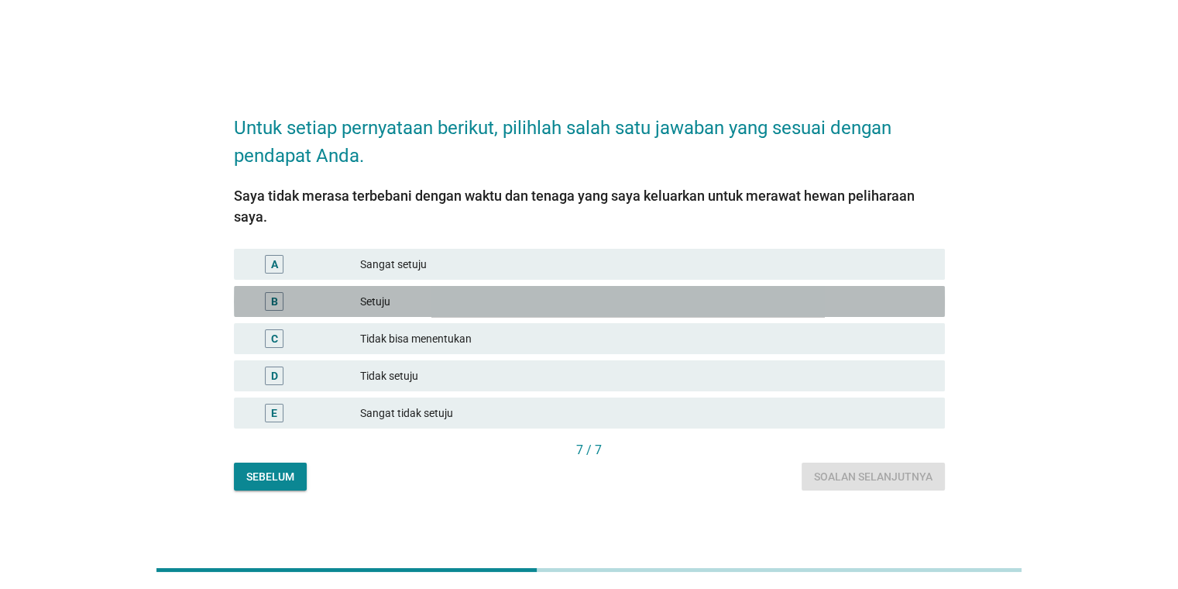
click at [443, 304] on div "Setuju" at bounding box center [646, 301] width 572 height 19
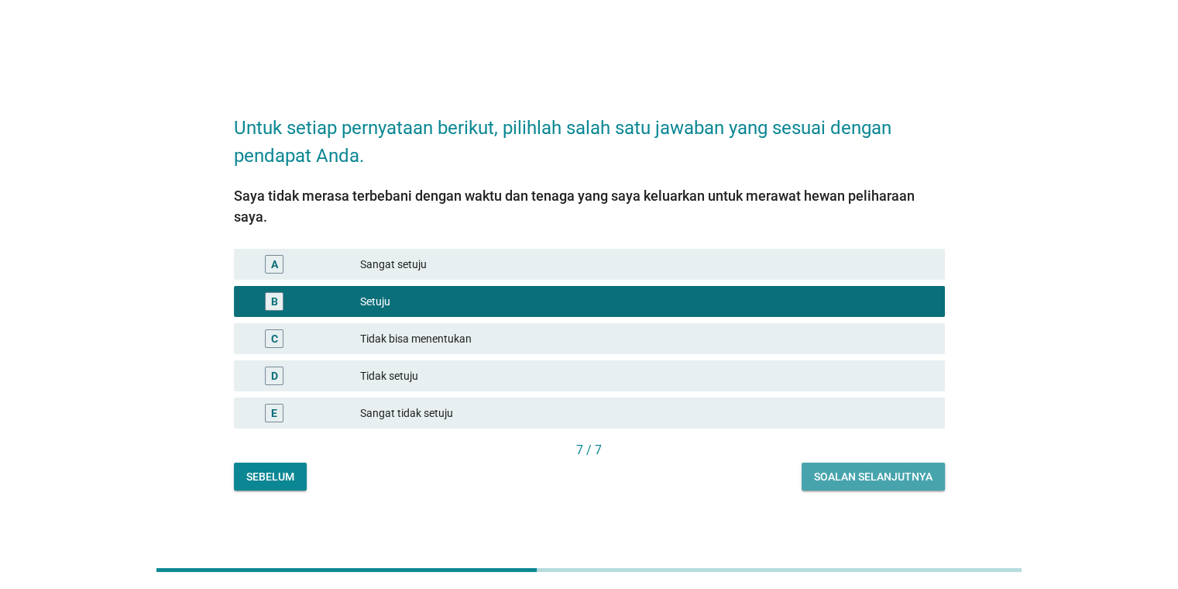
click at [762, 481] on div "Soalan selanjutnya" at bounding box center [873, 477] width 119 height 16
